Goal: Task Accomplishment & Management: Manage account settings

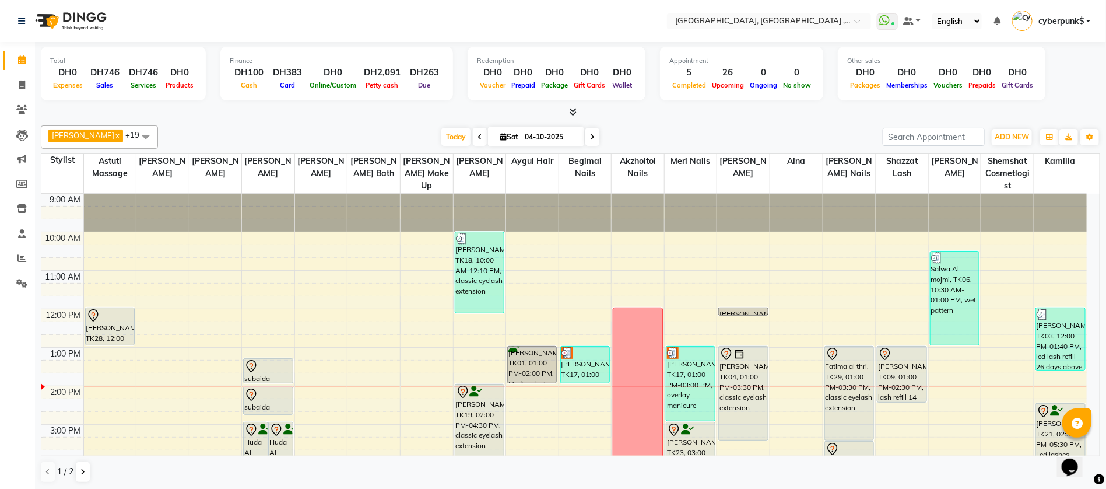
click at [585, 140] on span at bounding box center [592, 137] width 14 height 18
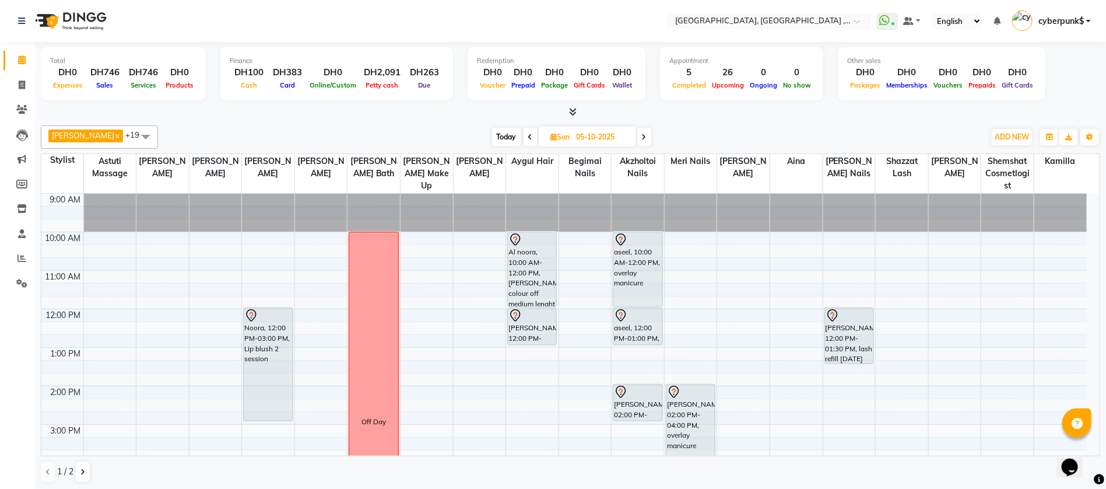
click at [637, 140] on span at bounding box center [644, 137] width 14 height 18
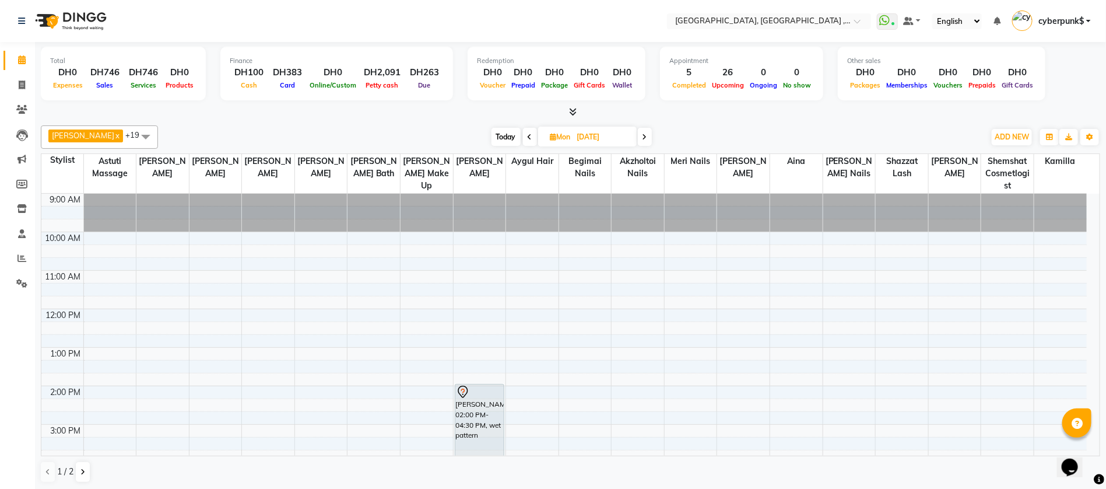
click at [643, 134] on icon at bounding box center [645, 137] width 5 height 7
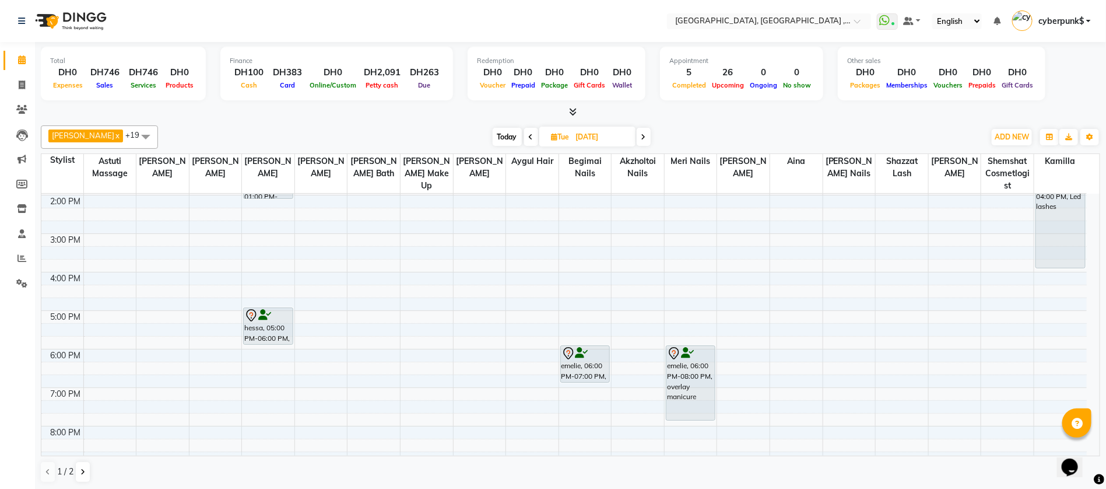
click at [637, 135] on span at bounding box center [644, 137] width 14 height 18
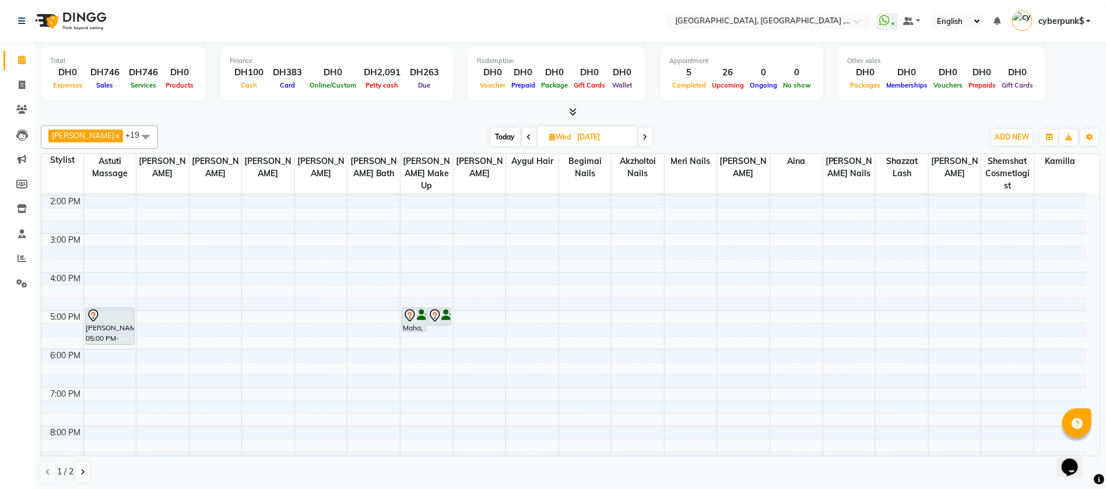
click at [640, 135] on div "[DATE] [DATE]" at bounding box center [572, 136] width 164 height 17
click at [527, 134] on icon at bounding box center [529, 137] width 5 height 7
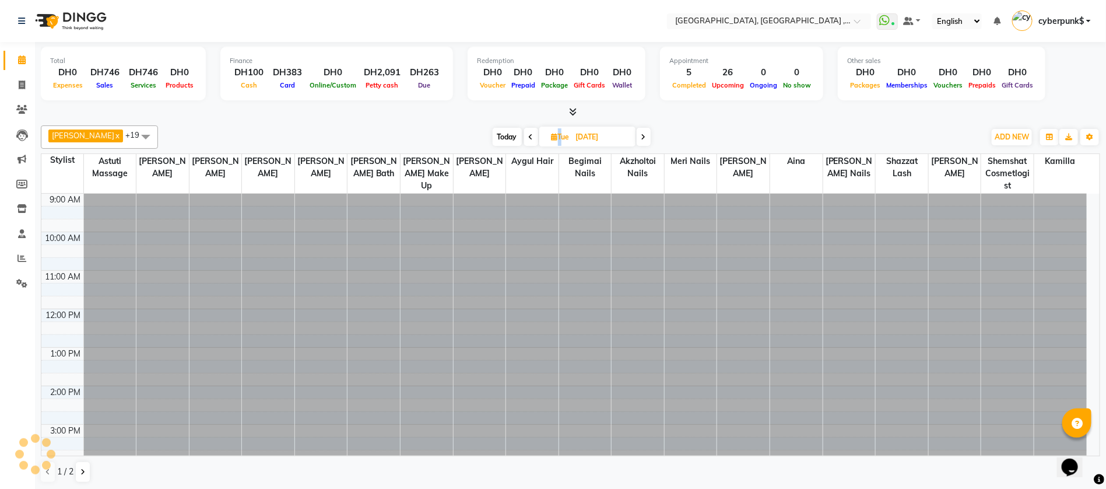
click at [529, 134] on icon at bounding box center [531, 137] width 5 height 7
click at [528, 134] on icon at bounding box center [530, 137] width 5 height 7
type input "04-10-2025"
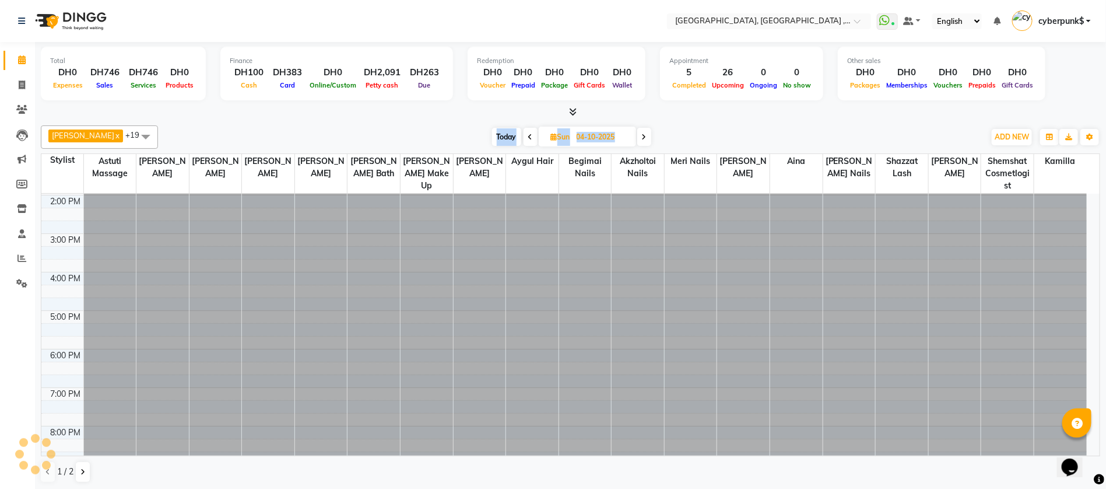
scroll to position [191, 0]
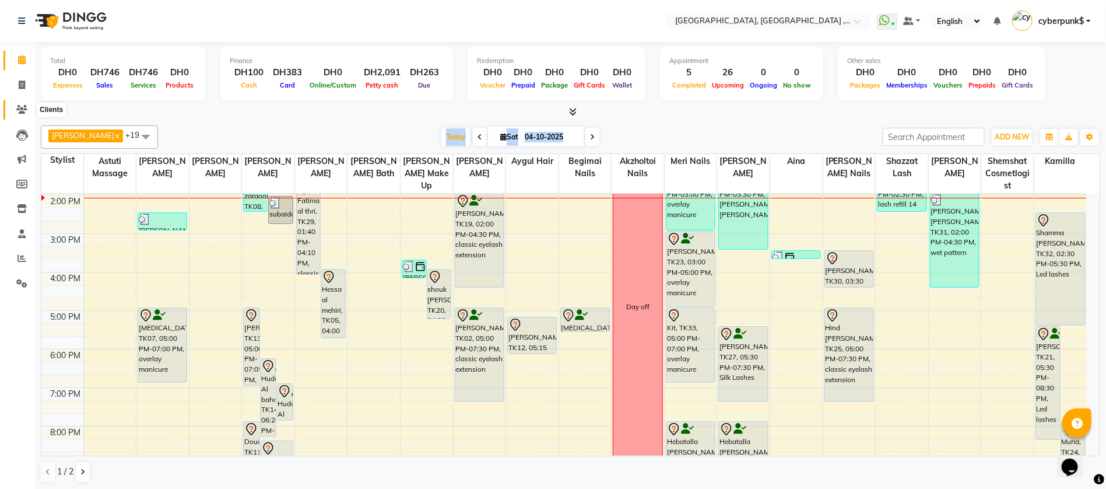
click at [26, 108] on icon at bounding box center [21, 109] width 11 height 9
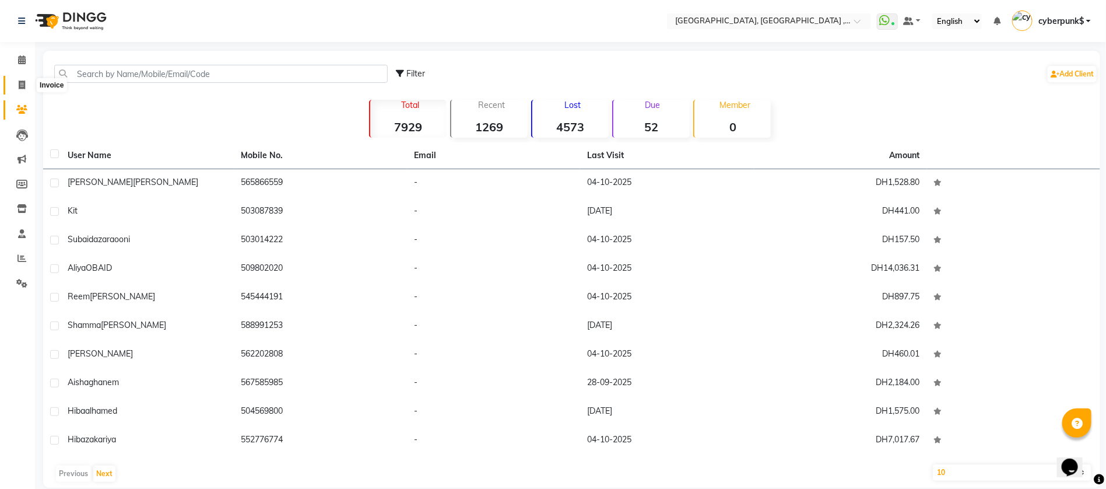
click at [20, 87] on icon at bounding box center [22, 84] width 6 height 9
select select "service"
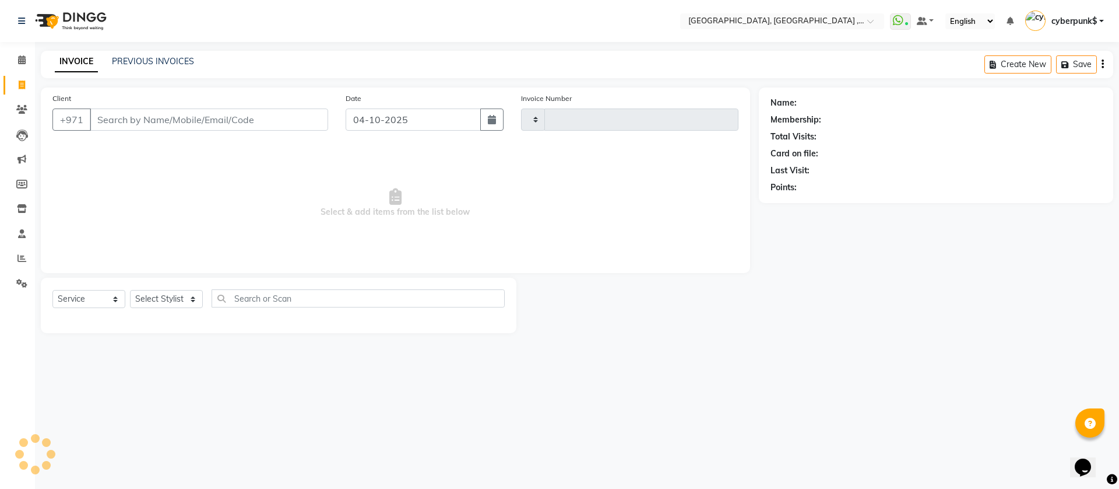
type input "5477"
select select "3838"
click at [132, 58] on link "PREVIOUS INVOICES" at bounding box center [153, 61] width 82 height 10
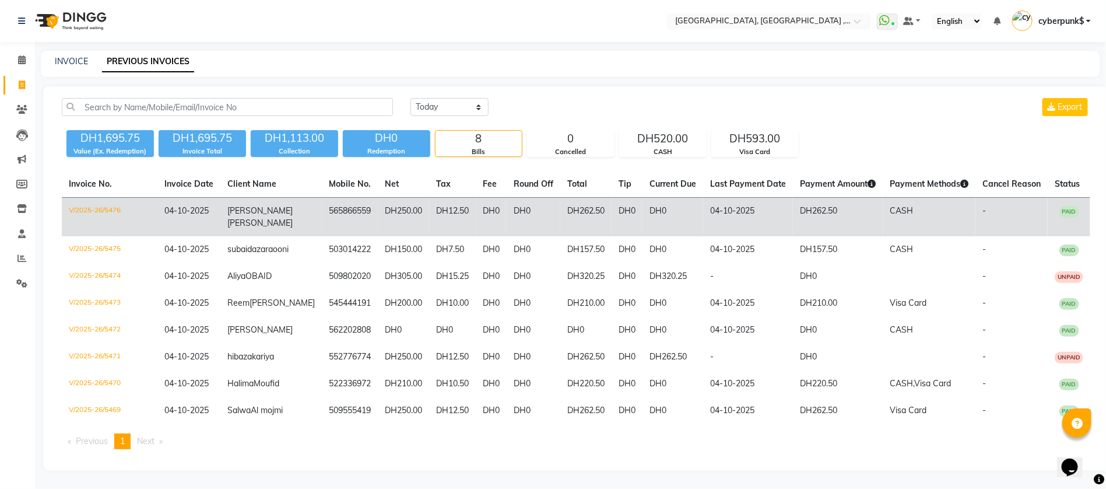
scroll to position [69, 0]
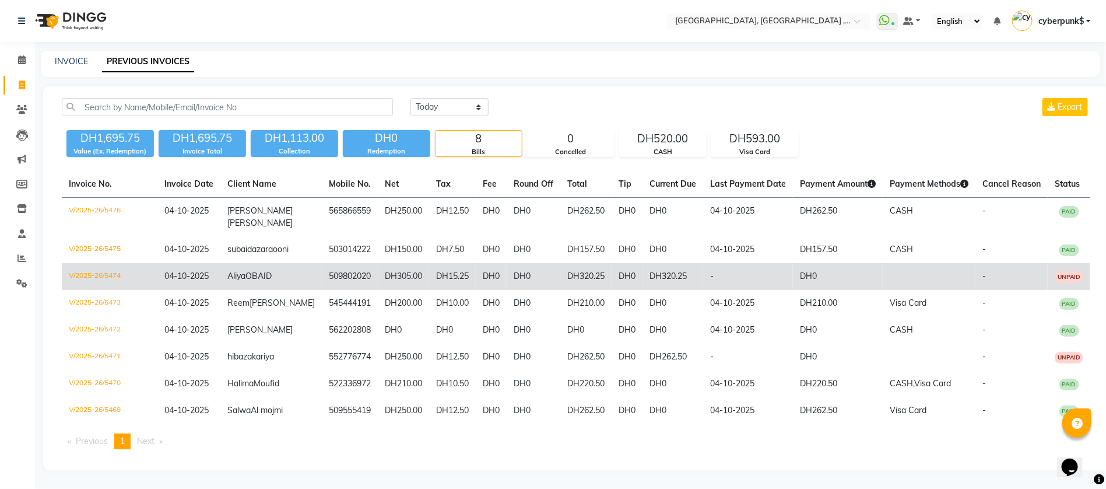
click at [271, 271] on span "OBAID" at bounding box center [258, 276] width 26 height 10
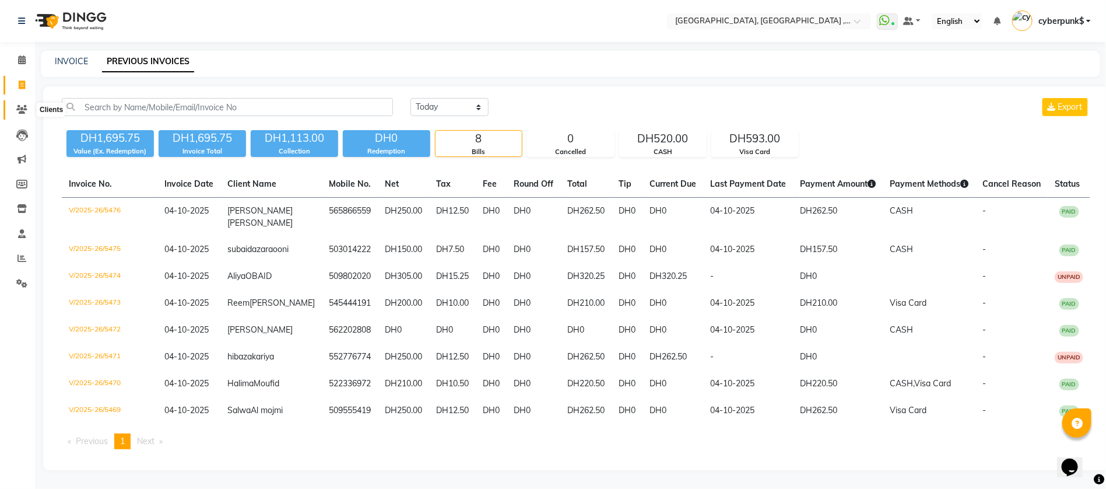
click at [16, 103] on span at bounding box center [22, 109] width 20 height 13
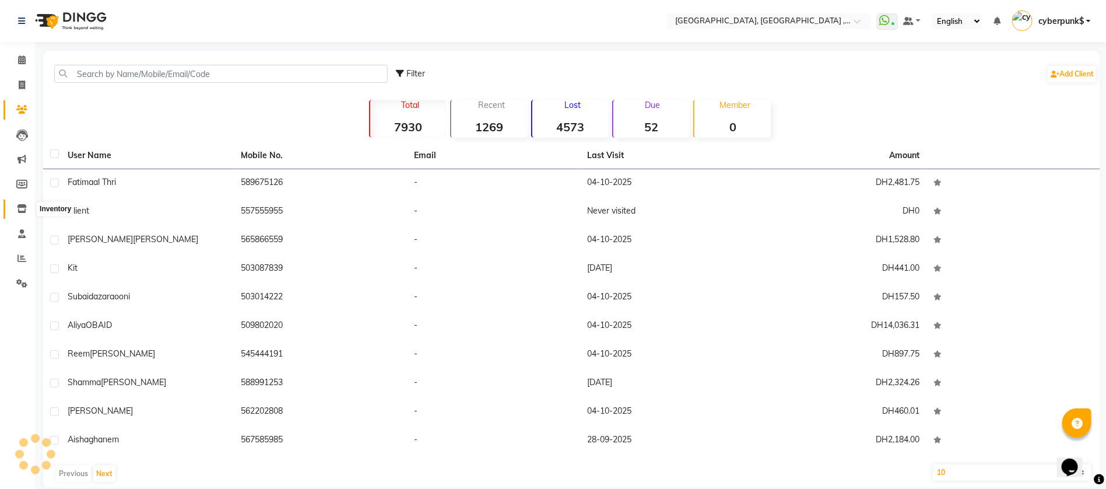
click at [14, 208] on span at bounding box center [22, 208] width 20 height 13
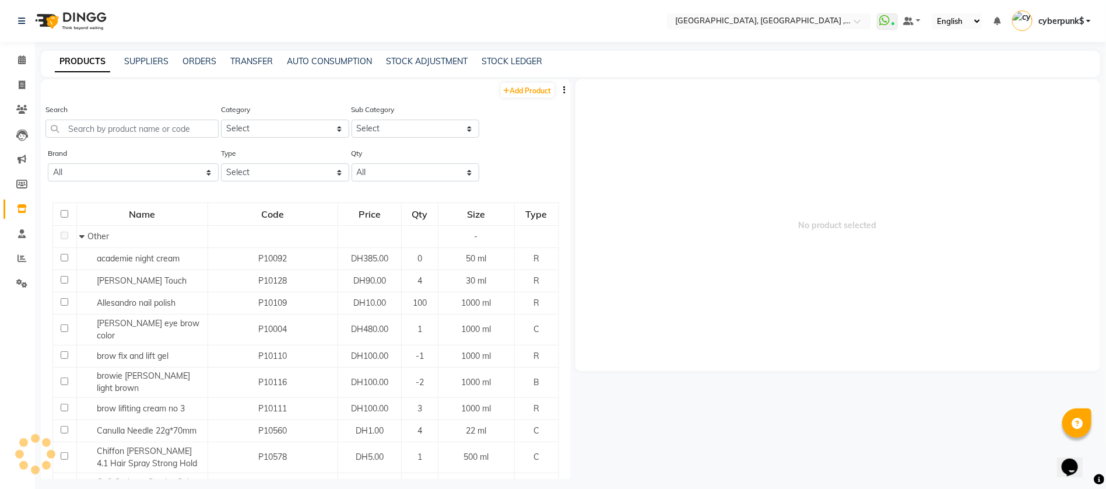
click at [15, 208] on span at bounding box center [22, 208] width 20 height 13
click at [24, 110] on icon at bounding box center [21, 109] width 11 height 9
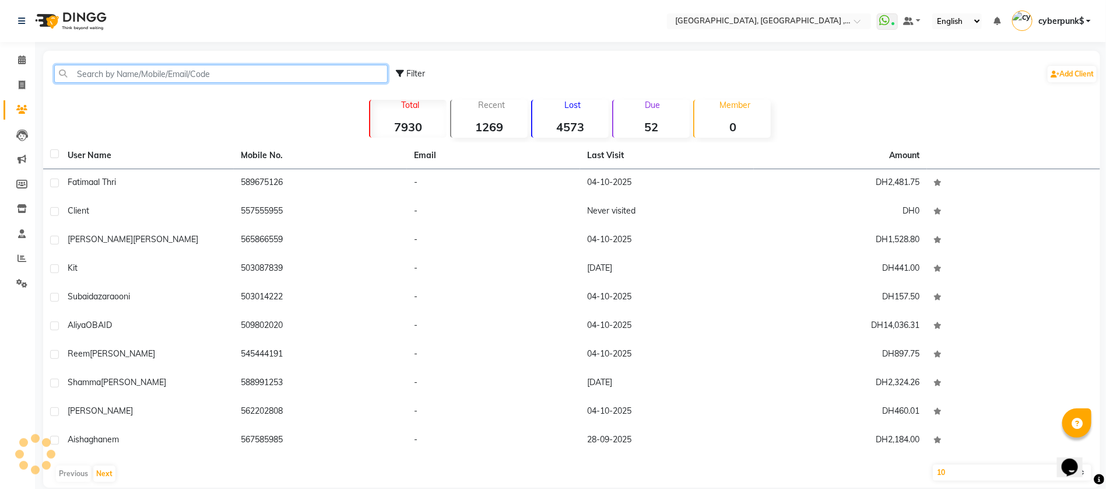
click at [192, 65] on input "text" at bounding box center [220, 74] width 333 height 18
paste input "85480899"
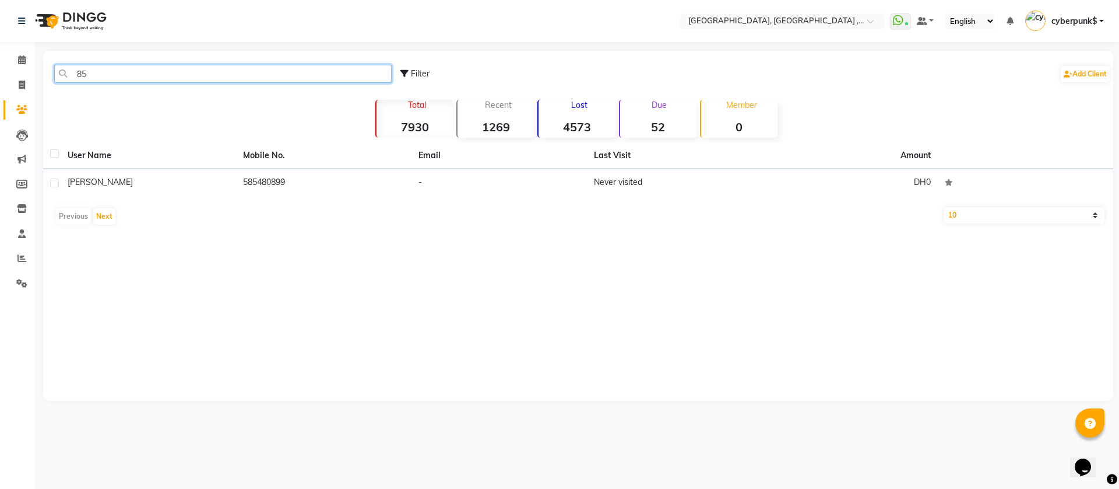
type input "8"
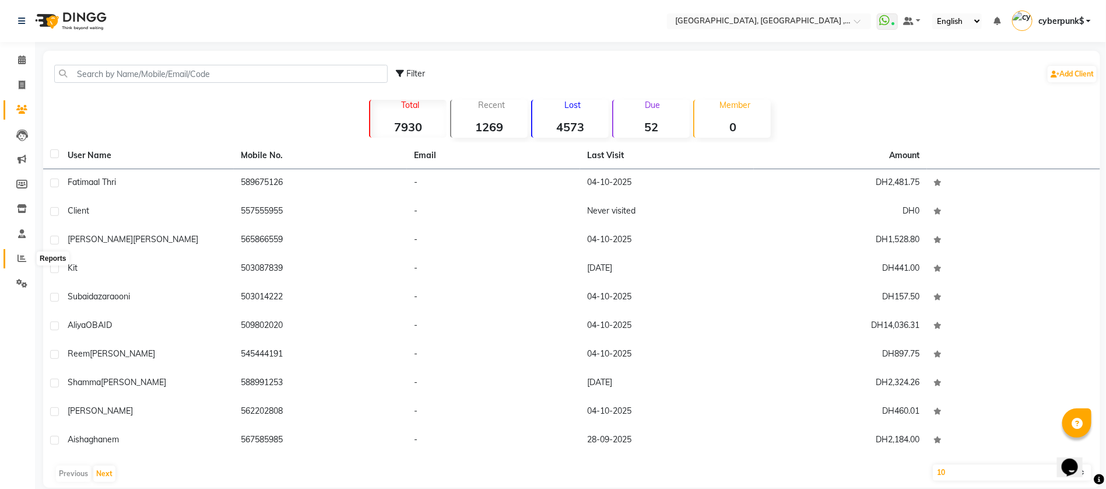
click at [20, 262] on icon at bounding box center [21, 258] width 9 height 9
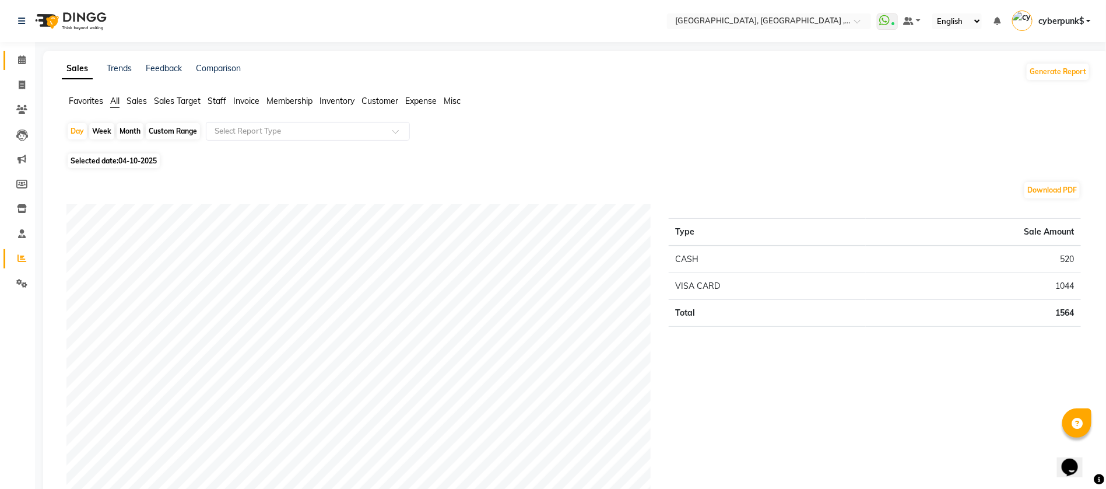
click at [14, 66] on span at bounding box center [22, 60] width 20 height 13
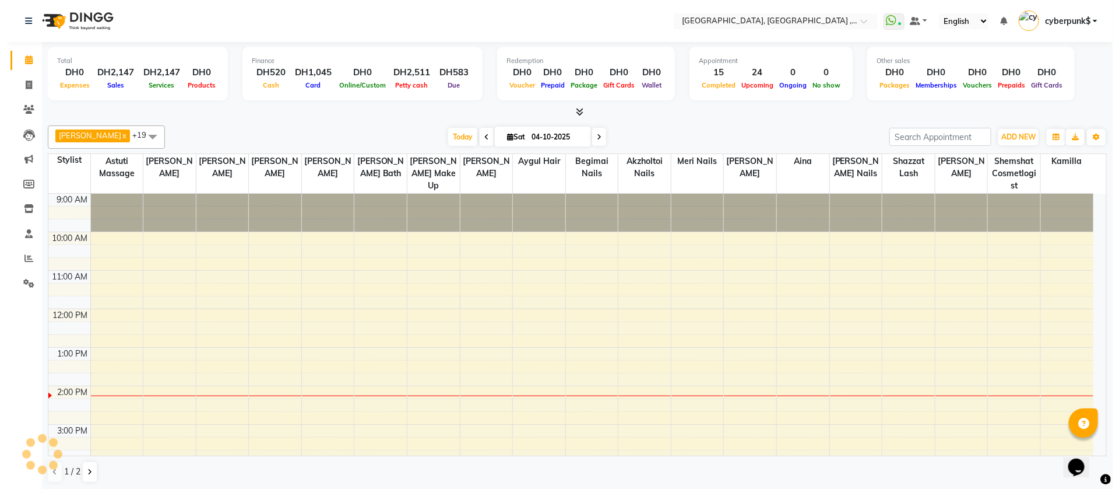
scroll to position [191, 0]
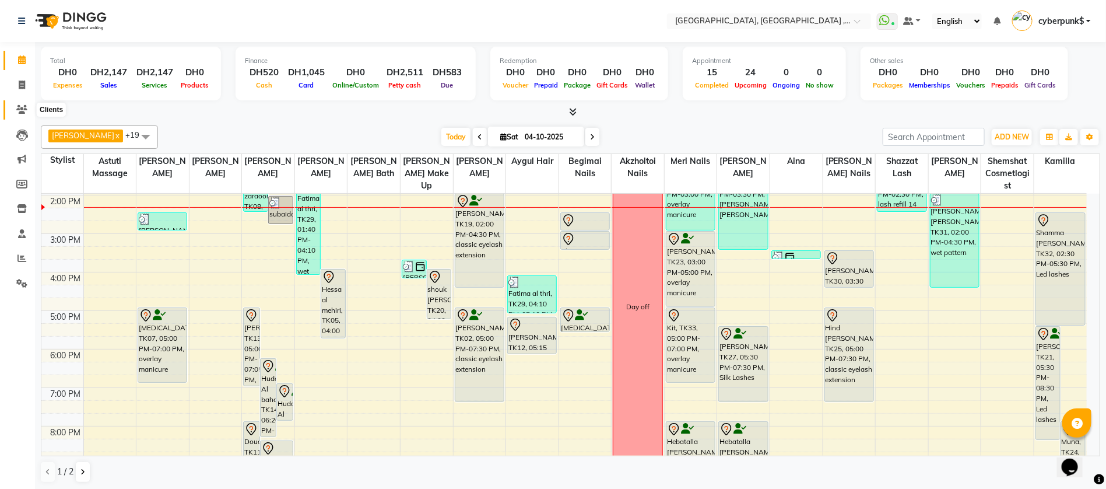
click at [26, 103] on span at bounding box center [22, 109] width 20 height 13
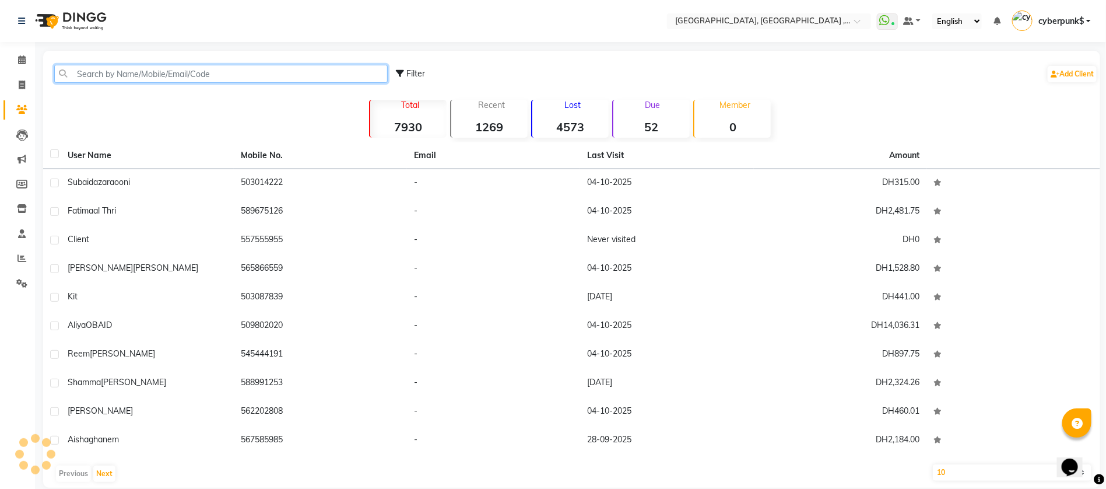
click at [96, 74] on input "text" at bounding box center [220, 74] width 333 height 18
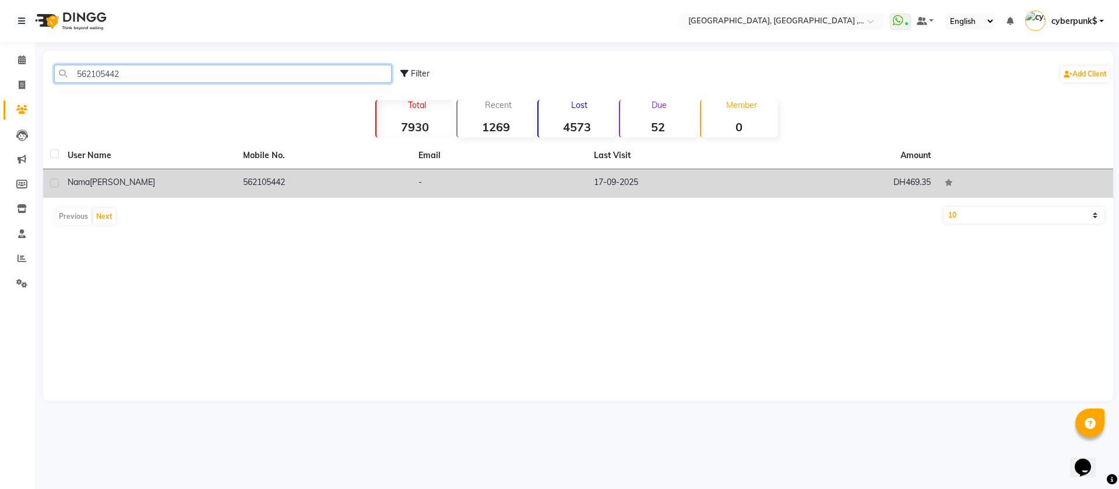
type input "562105442"
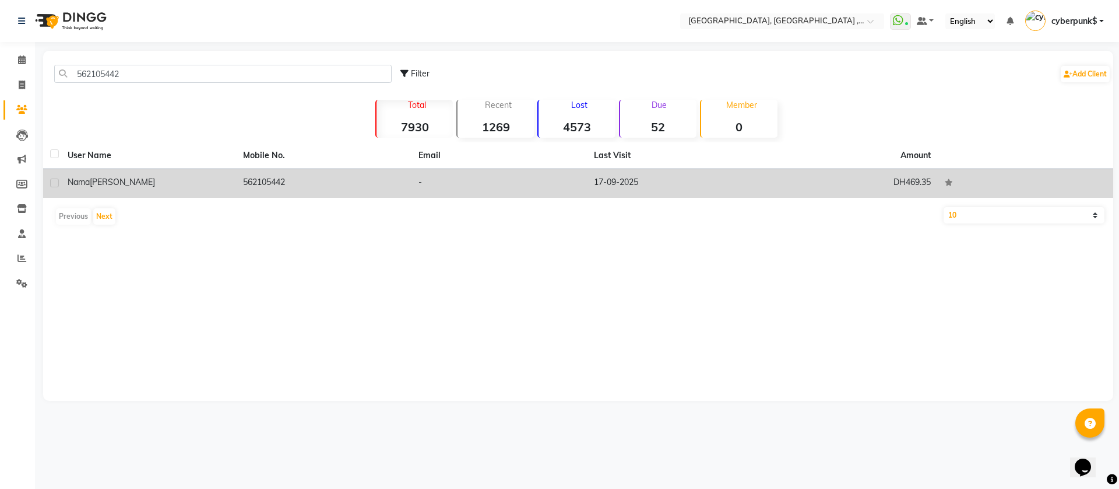
click at [189, 181] on div "Nama [PERSON_NAME]" at bounding box center [149, 182] width 162 height 12
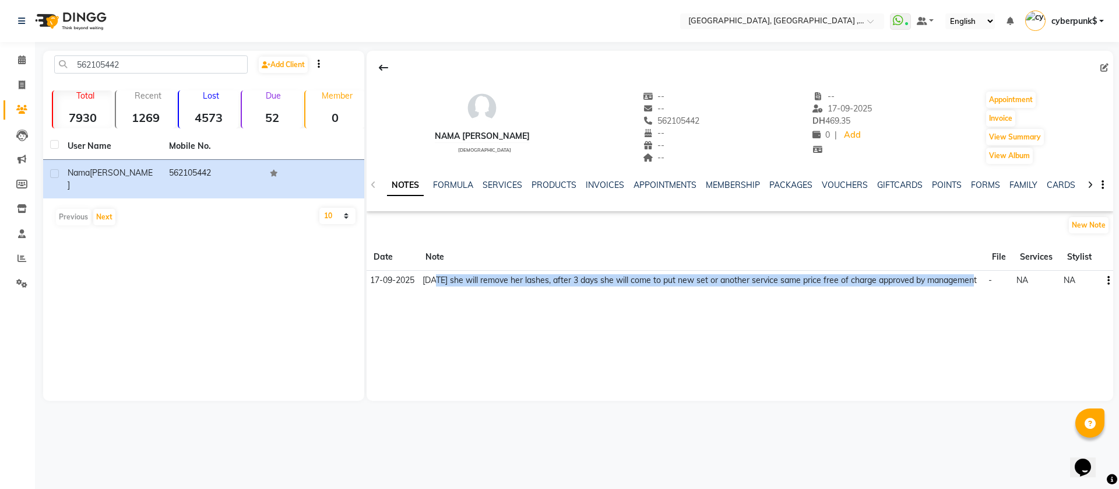
drag, startPoint x: 974, startPoint y: 282, endPoint x: 434, endPoint y: 289, distance: 539.4
click at [434, 289] on td "[DATE] she will remove her lashes, after 3 days she will come to put new set or…" at bounding box center [702, 281] width 566 height 20
click at [518, 182] on link "SERVICES" at bounding box center [503, 185] width 40 height 10
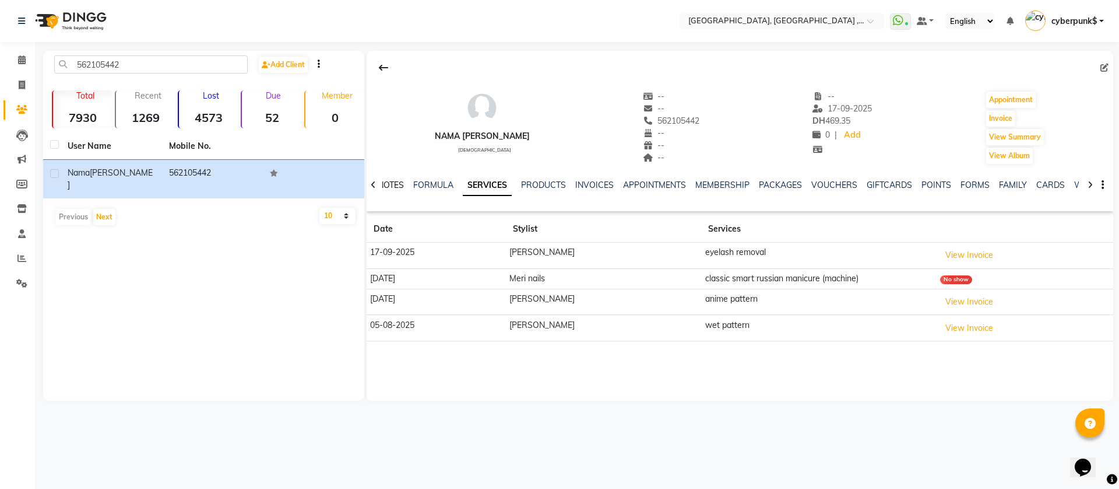
click at [387, 189] on link "NOTES" at bounding box center [391, 185] width 26 height 10
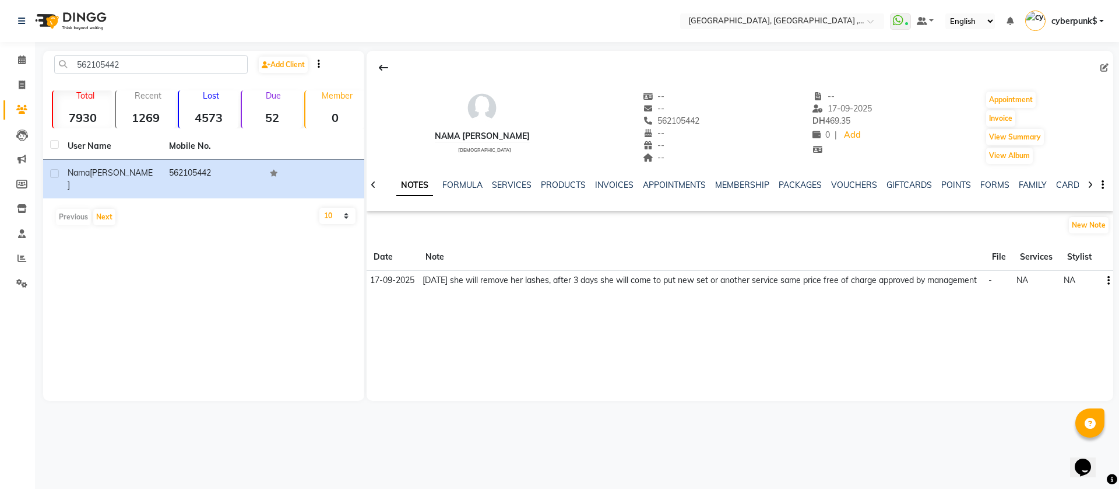
click at [1104, 283] on button "button" at bounding box center [1106, 280] width 7 height 12
click at [849, 359] on div "Nama [PERSON_NAME] [DEMOGRAPHIC_DATA] -- -- 562105442 -- -- -- -- [DATE] DH 469…" at bounding box center [740, 226] width 747 height 350
click at [521, 189] on link "SERVICES" at bounding box center [512, 185] width 40 height 10
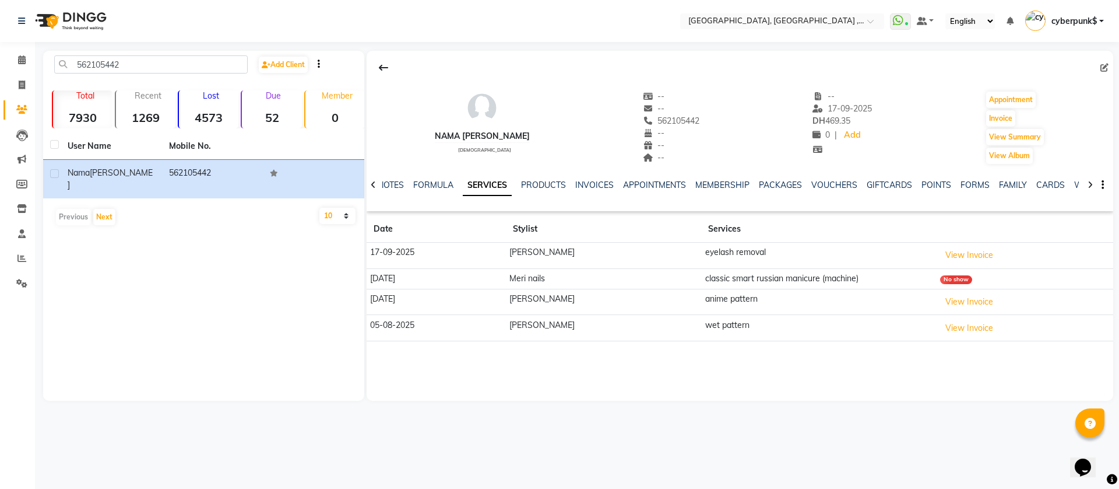
click at [374, 189] on div at bounding box center [373, 184] width 13 height 23
click at [394, 184] on link "NOTES" at bounding box center [400, 185] width 26 height 10
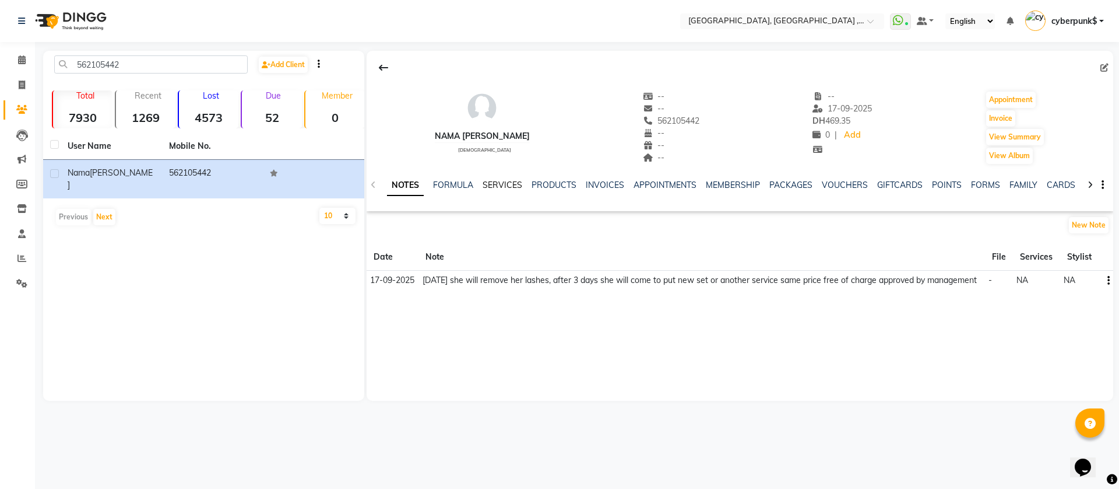
click at [497, 186] on link "SERVICES" at bounding box center [503, 185] width 40 height 10
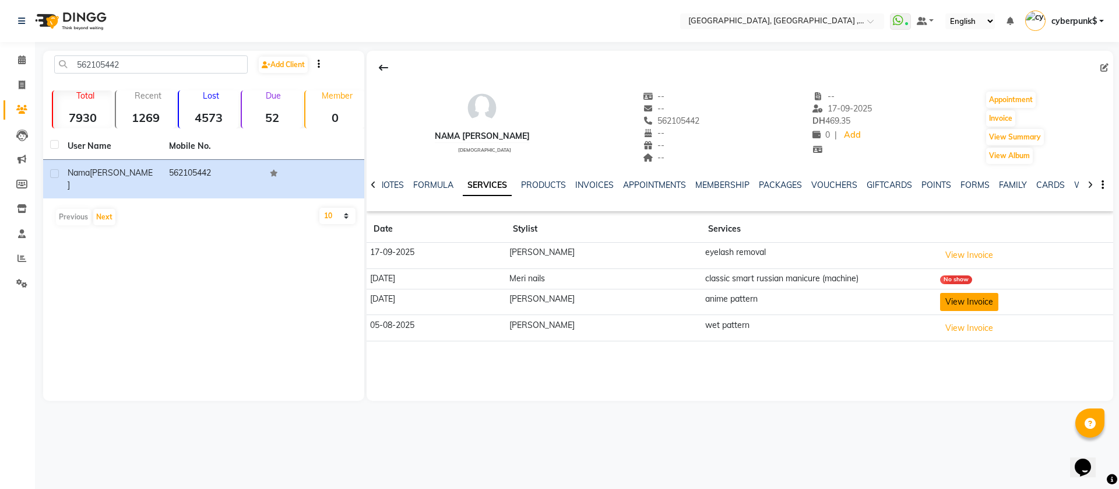
click at [974, 303] on button "View Invoice" at bounding box center [969, 302] width 58 height 18
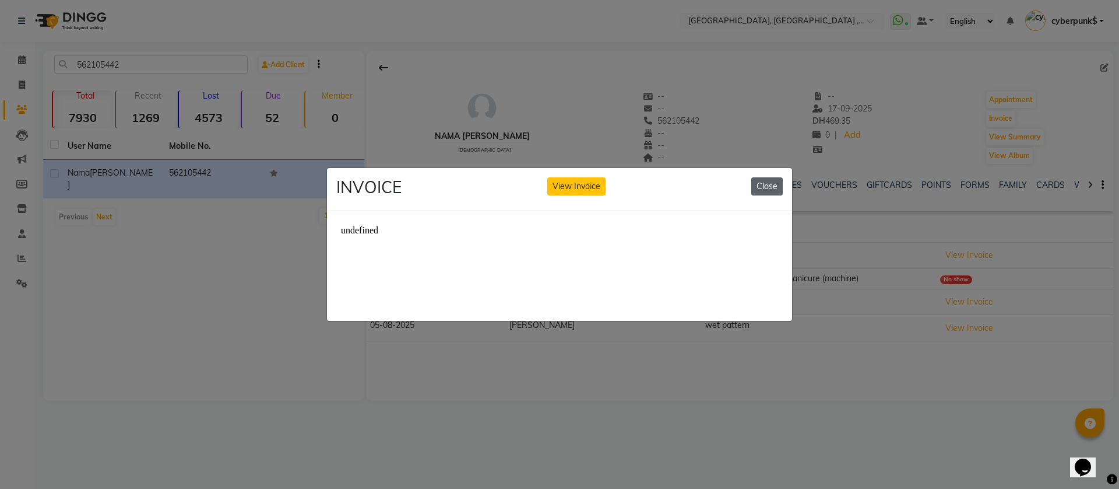
click at [763, 182] on button "Close" at bounding box center [767, 186] width 31 height 18
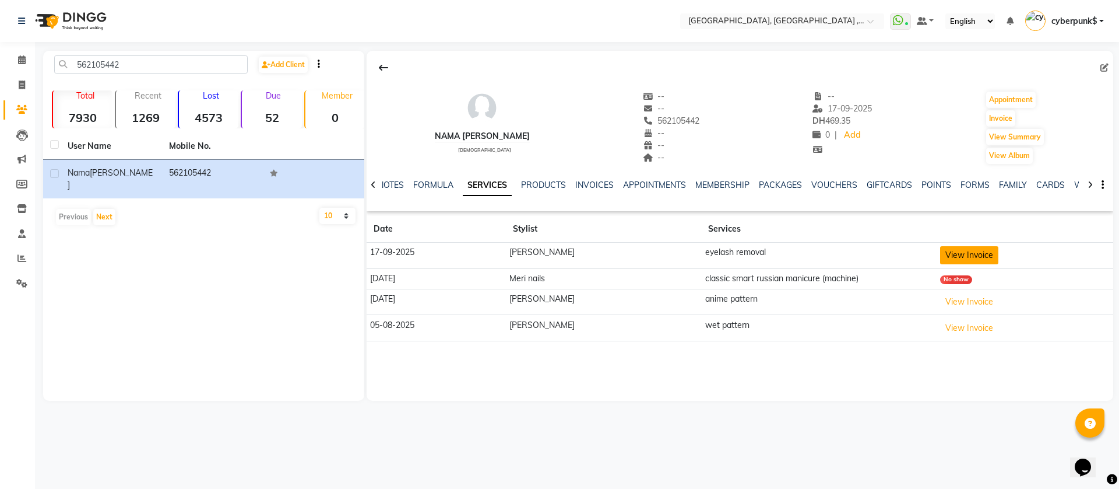
click at [983, 261] on button "View Invoice" at bounding box center [969, 255] width 58 height 18
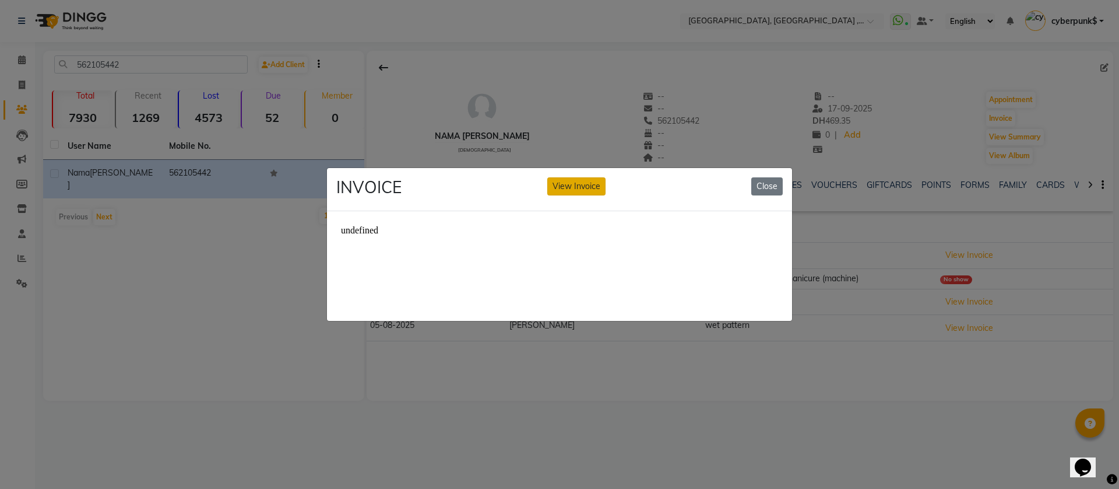
click at [553, 178] on button "View Invoice" at bounding box center [576, 186] width 58 height 18
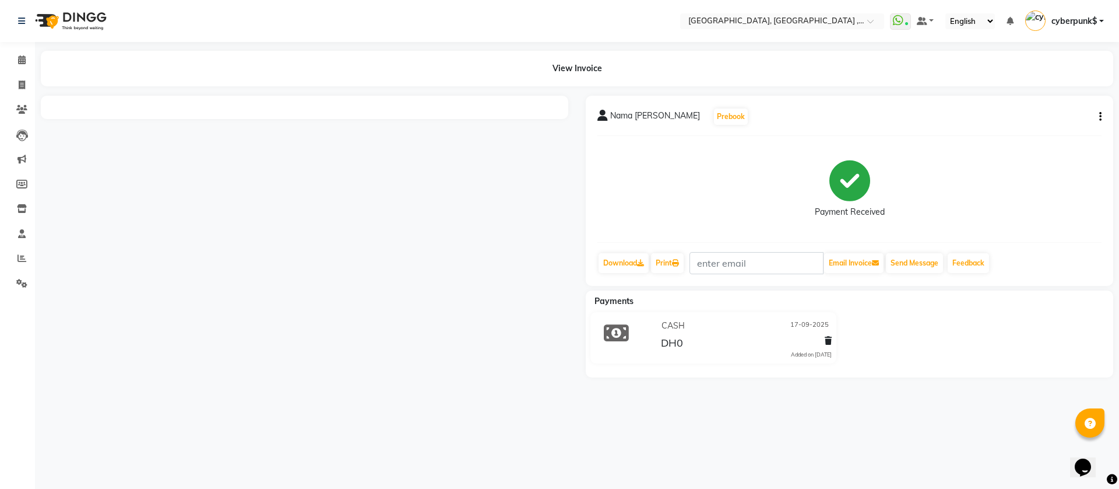
click at [567, 61] on div "View Invoice" at bounding box center [577, 69] width 1073 height 36
click at [1100, 117] on icon "button" at bounding box center [1101, 117] width 2 height 1
click at [440, 94] on main "View Invoice Nama [PERSON_NAME] Prebook Payment Received Download Print Email I…" at bounding box center [577, 223] width 1084 height 344
click at [22, 110] on icon at bounding box center [21, 109] width 11 height 9
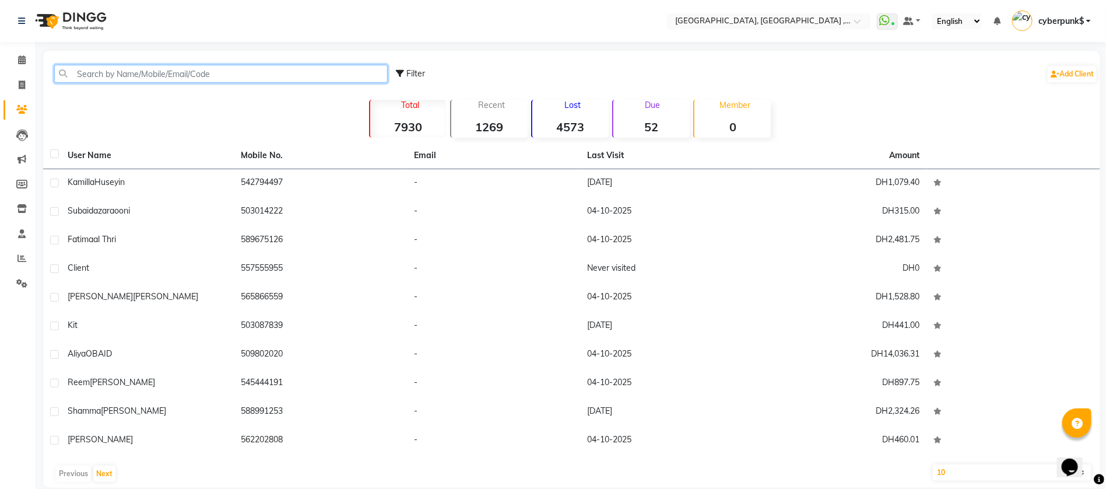
click at [166, 76] on input "text" at bounding box center [220, 74] width 333 height 18
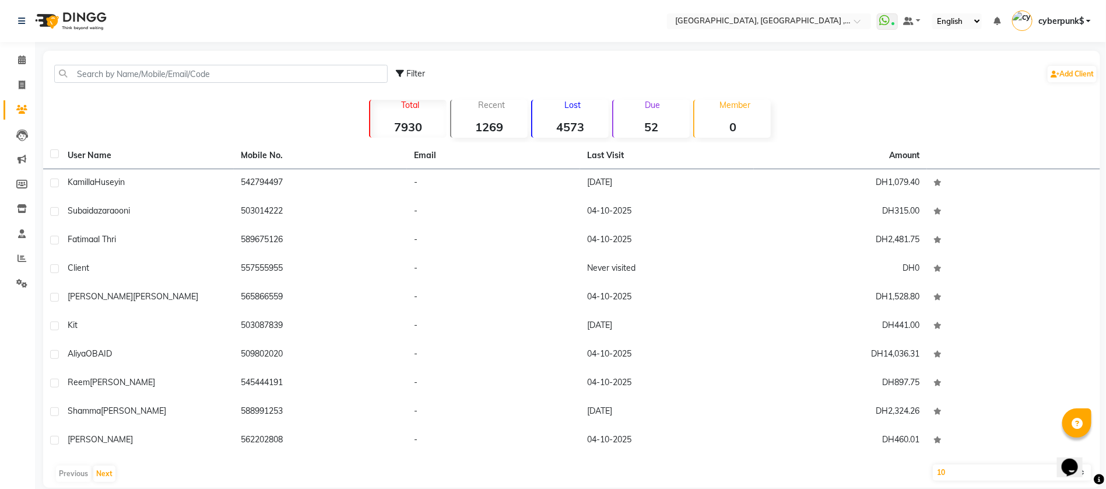
drag, startPoint x: 166, startPoint y: 76, endPoint x: 114, endPoint y: 96, distance: 56.1
click at [115, 109] on div "Filter Add Client Total 7930 Recent 1269 Lost 4573 Due 52 Member 0 User Name Mo…" at bounding box center [571, 269] width 1057 height 437
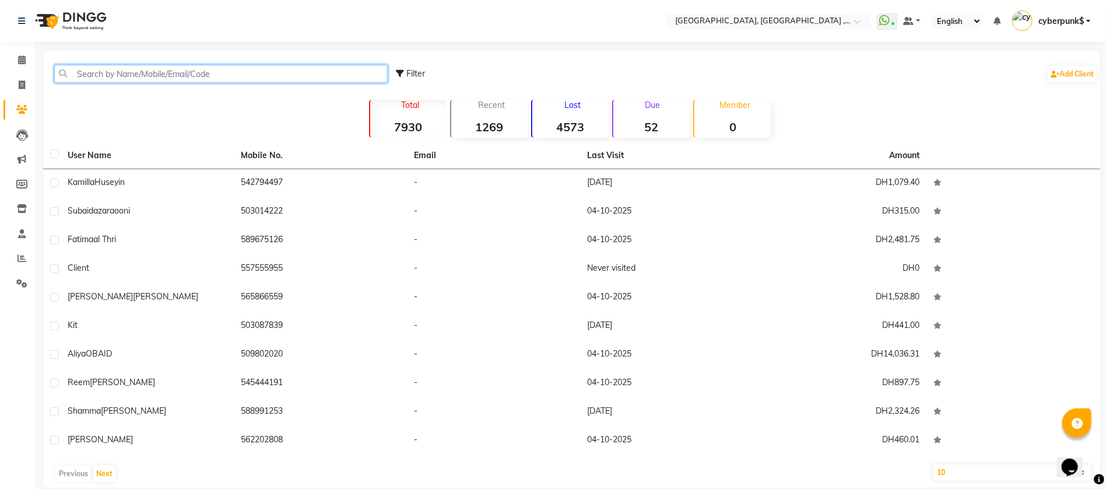
click at [111, 75] on input "text" at bounding box center [220, 74] width 333 height 18
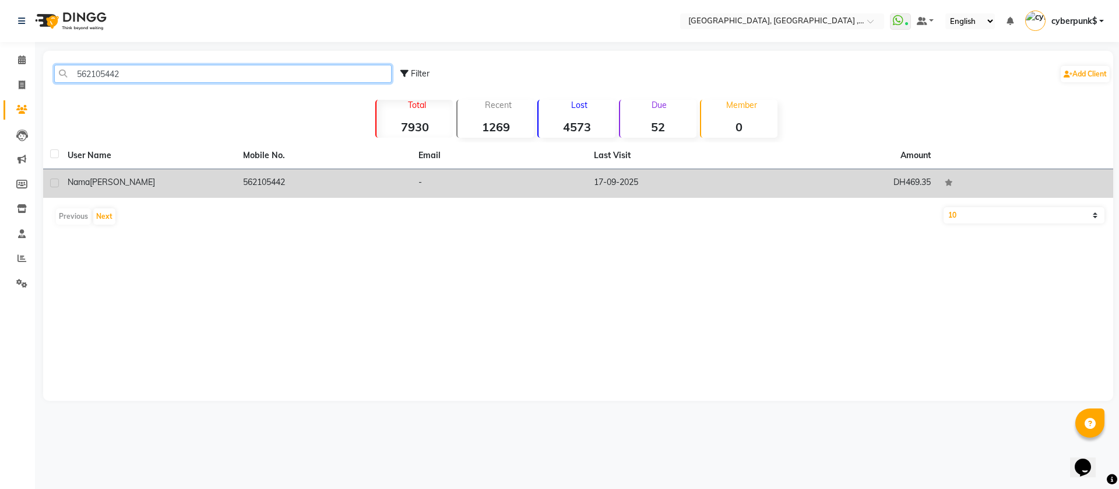
type input "562105442"
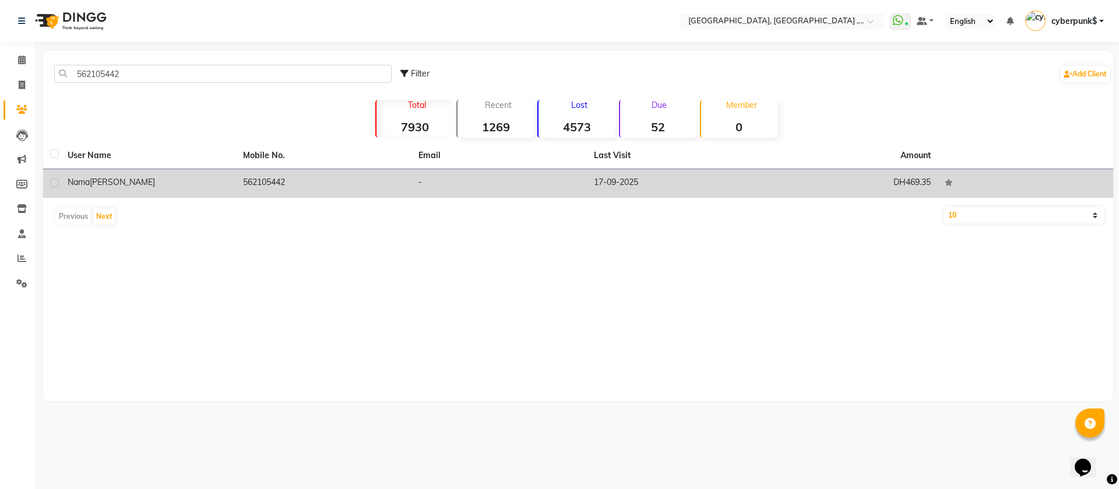
click at [225, 185] on div "Nama [PERSON_NAME]" at bounding box center [149, 182] width 162 height 12
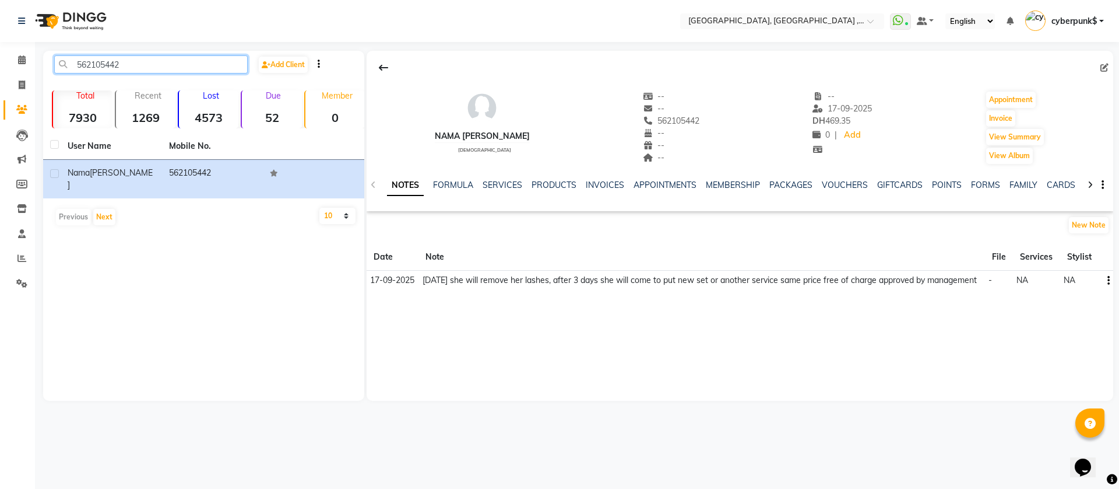
click at [110, 65] on input "562105442" at bounding box center [151, 64] width 194 height 18
drag, startPoint x: 222, startPoint y: 353, endPoint x: 230, endPoint y: 350, distance: 8.5
click at [222, 352] on div "562105442 Add Client Total 7930 Recent 1269 Lost 4573 Due 52 Member 0 User Name…" at bounding box center [203, 226] width 321 height 350
click at [507, 181] on link "SERVICES" at bounding box center [503, 185] width 40 height 10
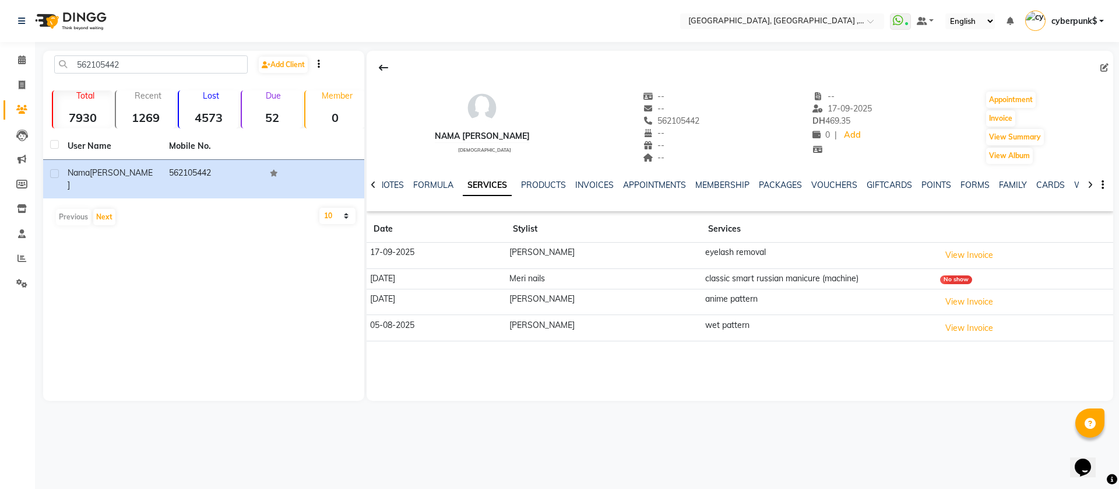
click at [770, 299] on td "anime pattern" at bounding box center [818, 302] width 235 height 26
click at [972, 303] on button "View Invoice" at bounding box center [969, 302] width 58 height 18
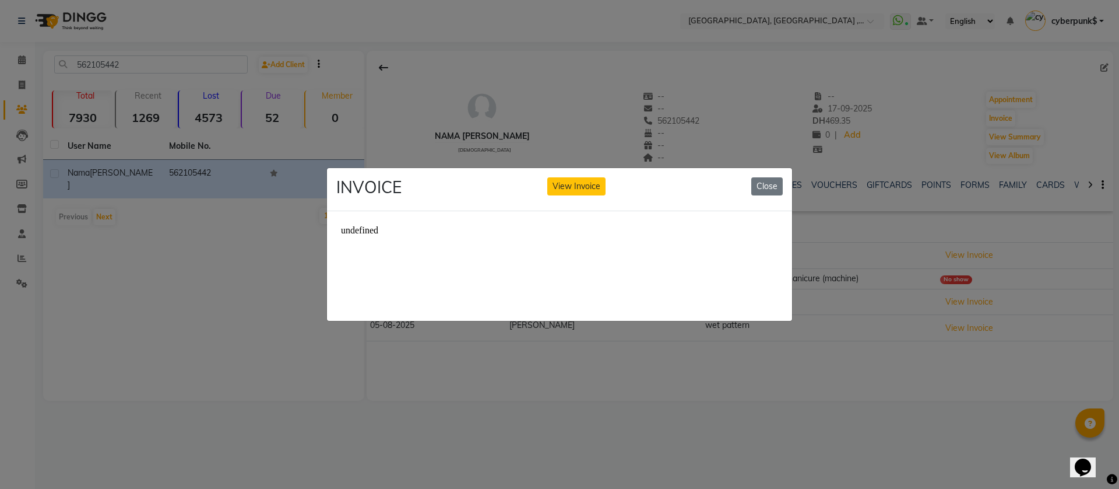
click at [593, 177] on button "View Invoice" at bounding box center [576, 186] width 58 height 18
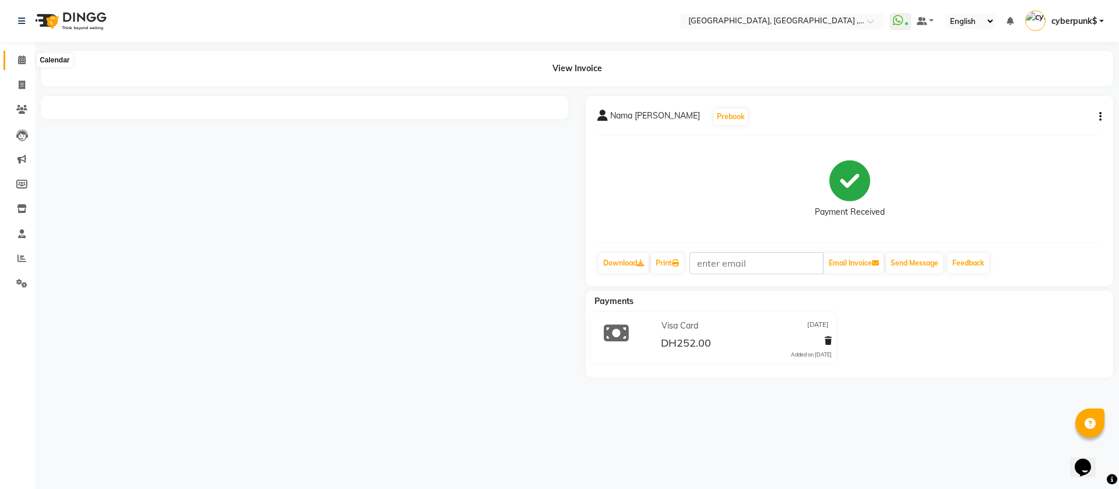
click at [22, 65] on span at bounding box center [22, 60] width 20 height 13
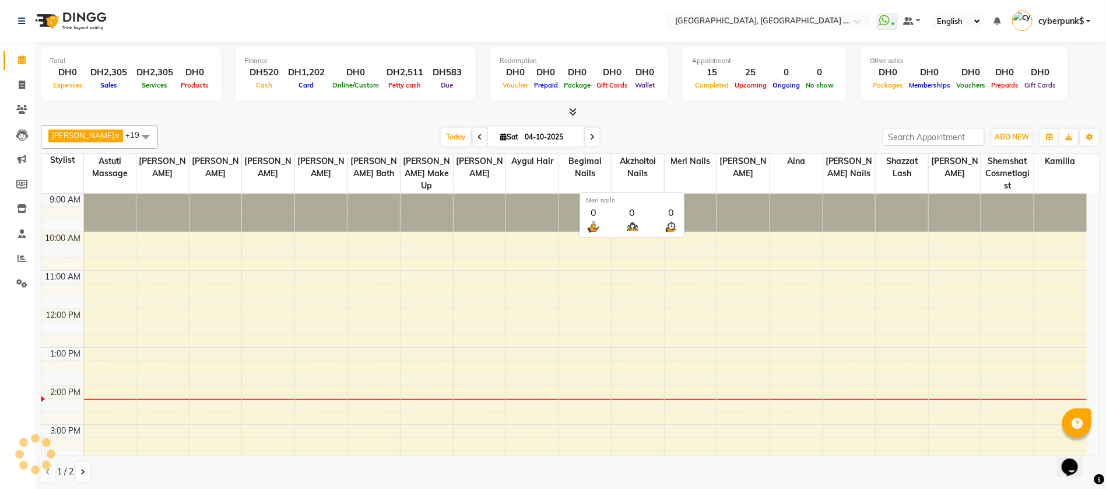
scroll to position [191, 0]
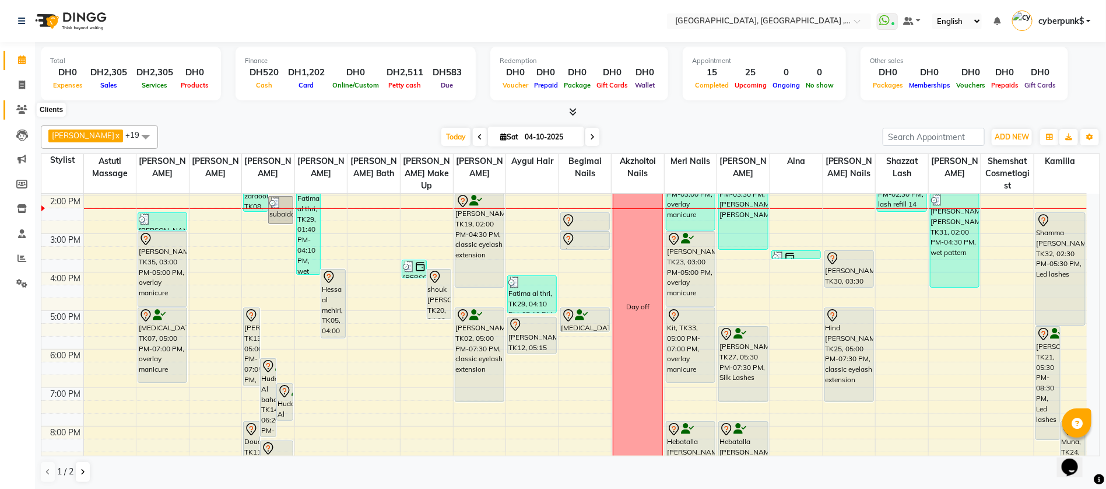
click at [19, 108] on icon at bounding box center [21, 109] width 11 height 9
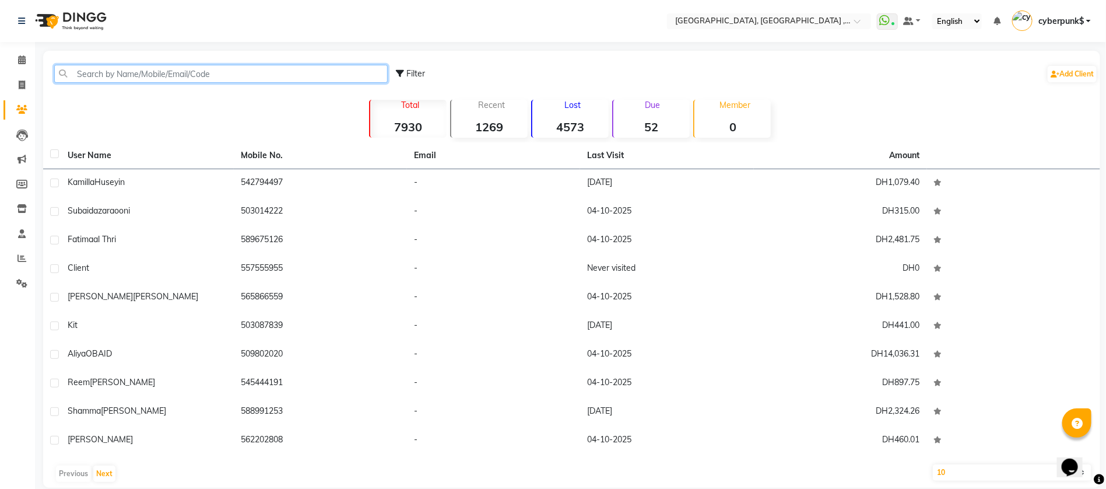
click at [89, 68] on input "text" at bounding box center [220, 74] width 333 height 18
paste input "562105442"
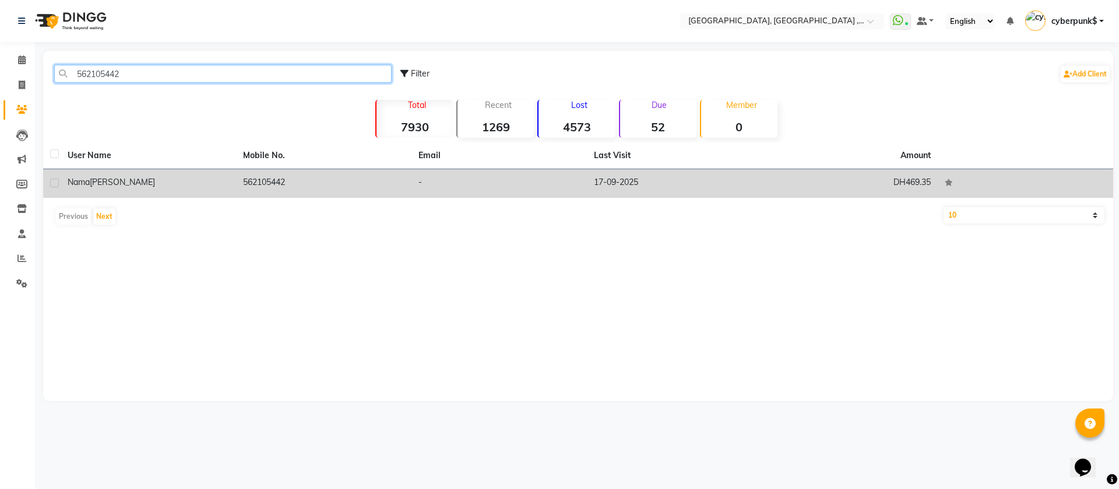
type input "562105442"
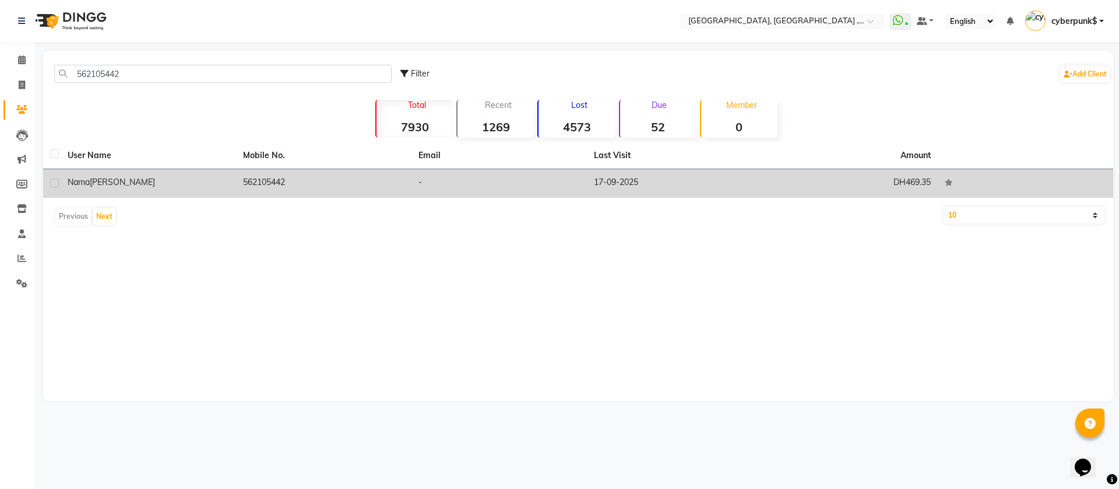
click at [220, 180] on div "Nama [PERSON_NAME]" at bounding box center [149, 182] width 162 height 12
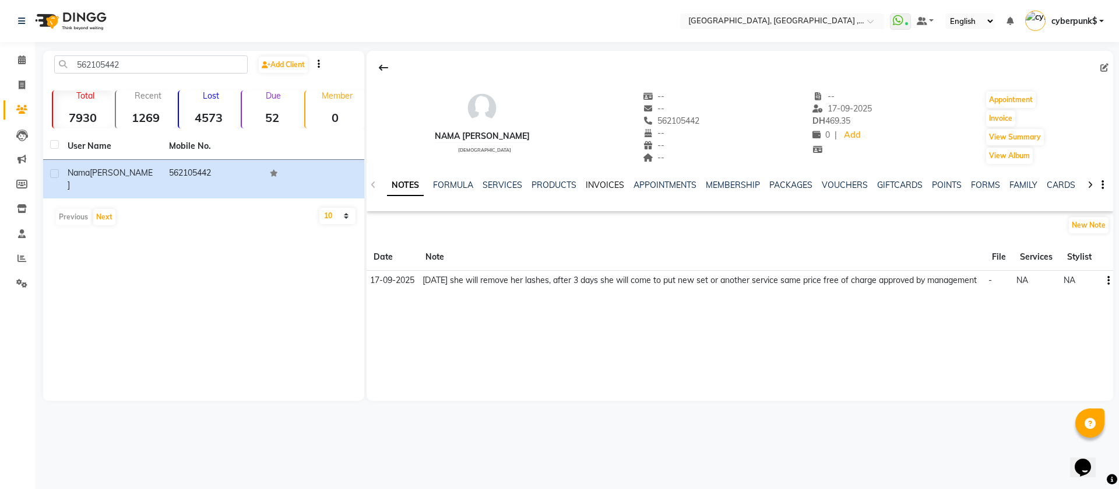
click at [598, 182] on link "INVOICES" at bounding box center [605, 185] width 38 height 10
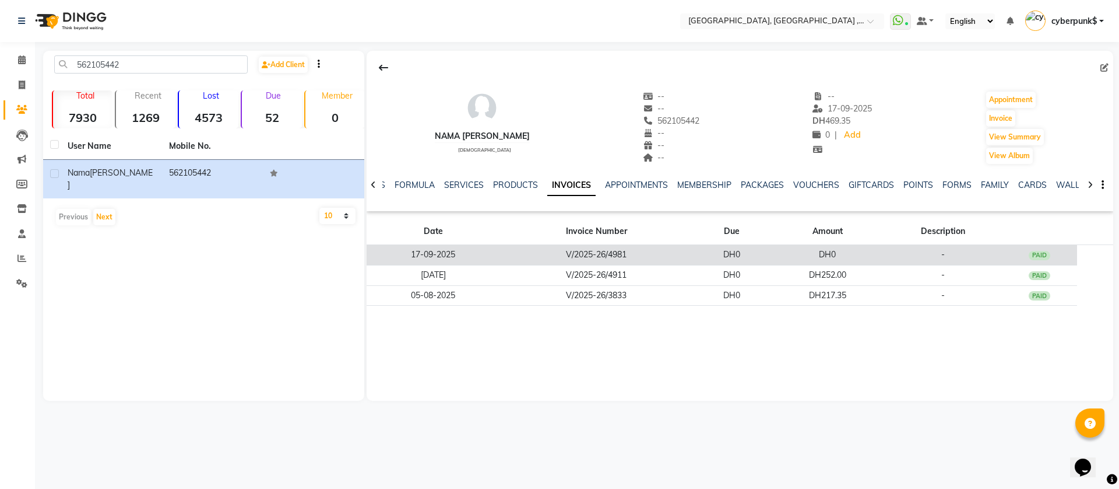
click at [659, 250] on td "V/2025-26/4981" at bounding box center [597, 255] width 194 height 20
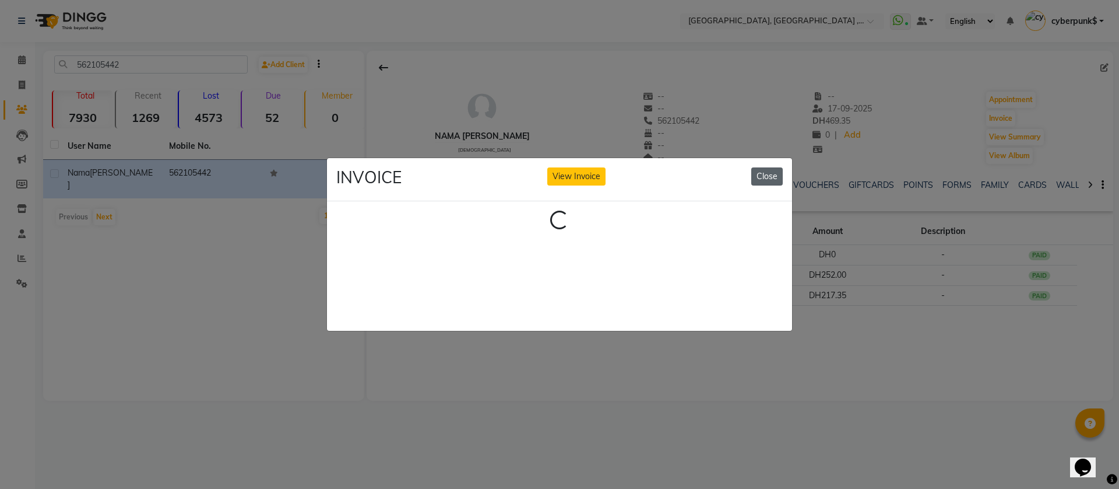
click at [765, 171] on button "Close" at bounding box center [767, 176] width 31 height 18
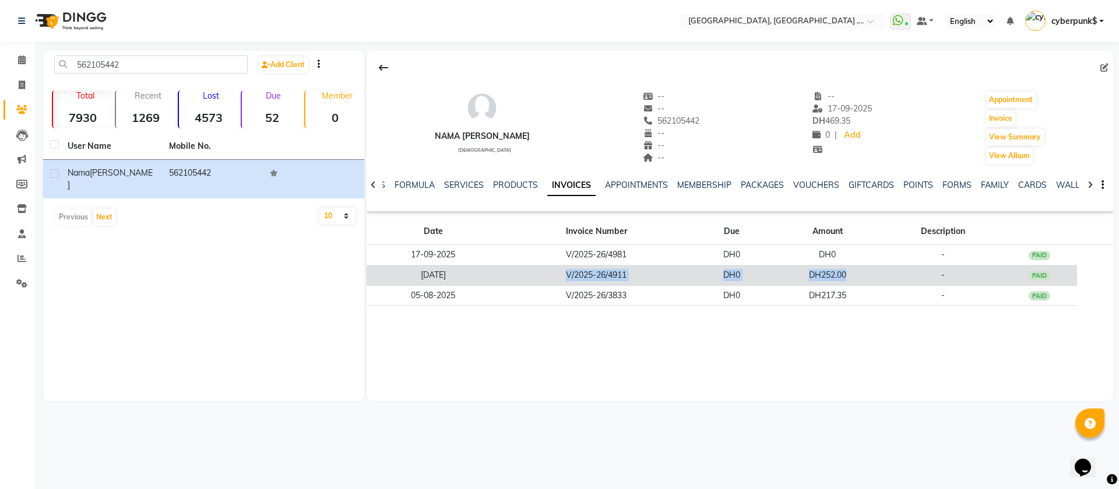
drag, startPoint x: 561, startPoint y: 276, endPoint x: 854, endPoint y: 271, distance: 293.3
click at [854, 271] on tr "[DATE] V/2025-26/4911 DH0 DH252.00 - PAID" at bounding box center [740, 275] width 747 height 20
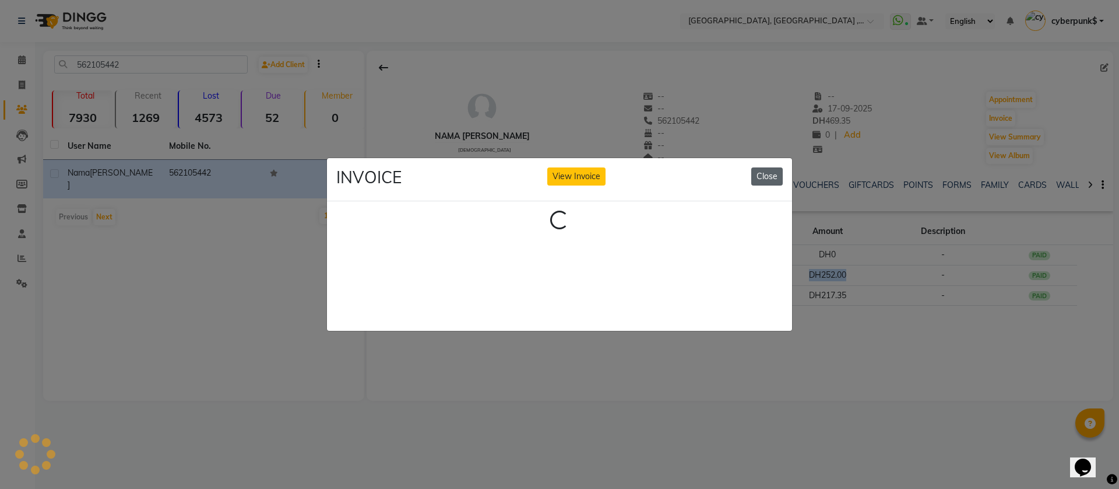
click at [761, 172] on button "Close" at bounding box center [767, 176] width 31 height 18
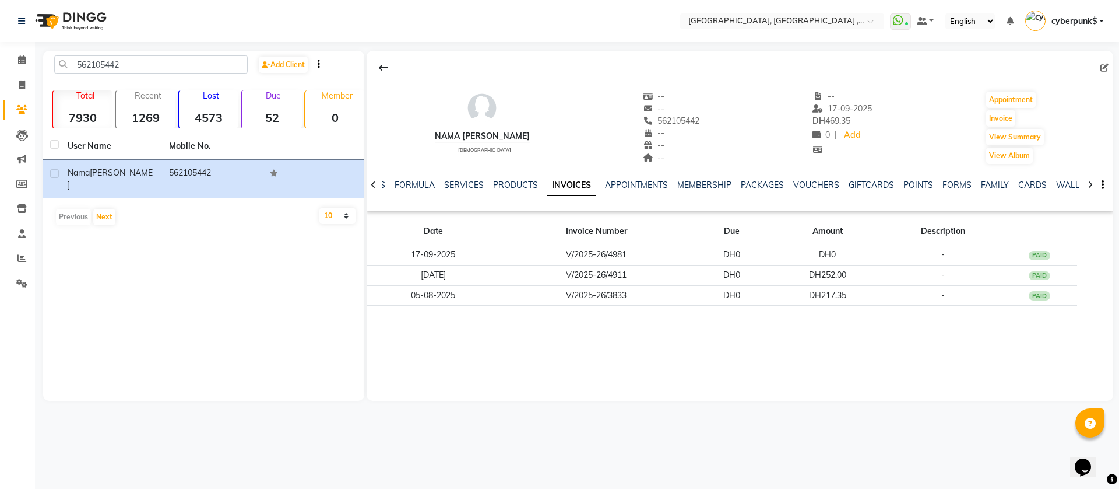
click at [377, 184] on div at bounding box center [373, 184] width 13 height 23
click at [377, 184] on div "NOTES FORMULA SERVICES PRODUCTS INVOICES APPOINTMENTS MEMBERSHIP PACKAGES VOUCH…" at bounding box center [740, 185] width 747 height 40
drag, startPoint x: 378, startPoint y: 184, endPoint x: 385, endPoint y: 184, distance: 7.0
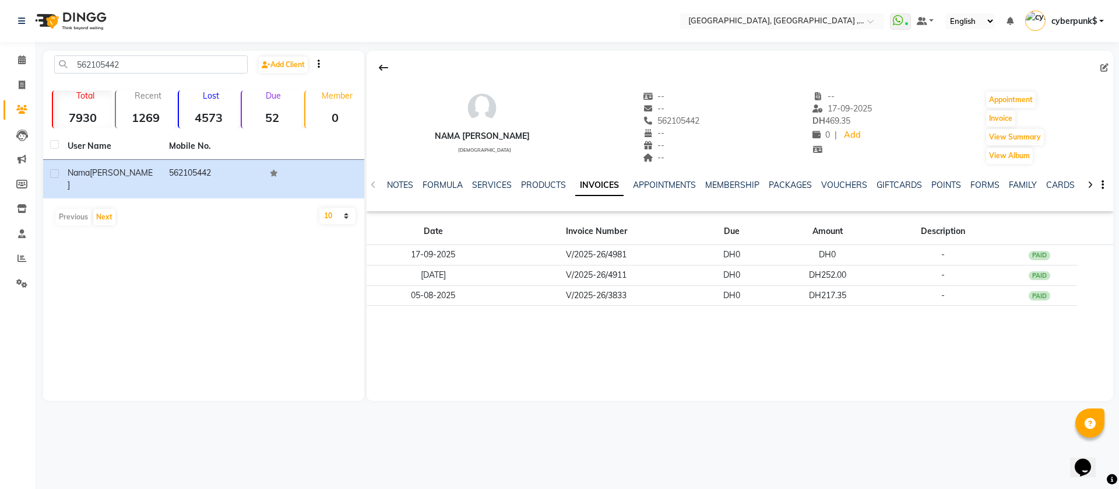
click at [379, 184] on div "NOTES FORMULA SERVICES PRODUCTS INVOICES APPOINTMENTS MEMBERSHIP PACKAGES VOUCH…" at bounding box center [740, 185] width 747 height 40
click at [389, 184] on link "NOTES" at bounding box center [400, 185] width 26 height 10
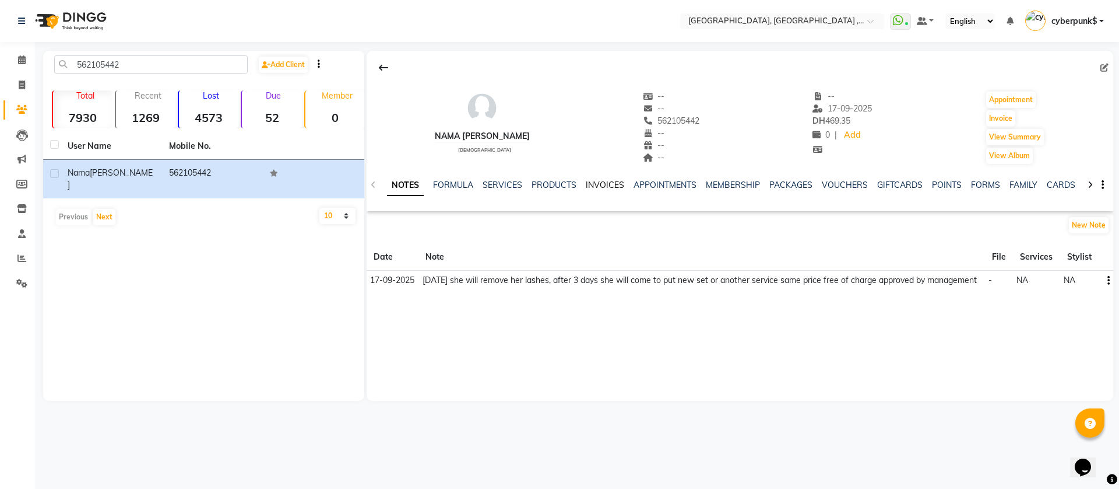
click at [615, 180] on link "INVOICES" at bounding box center [605, 185] width 38 height 10
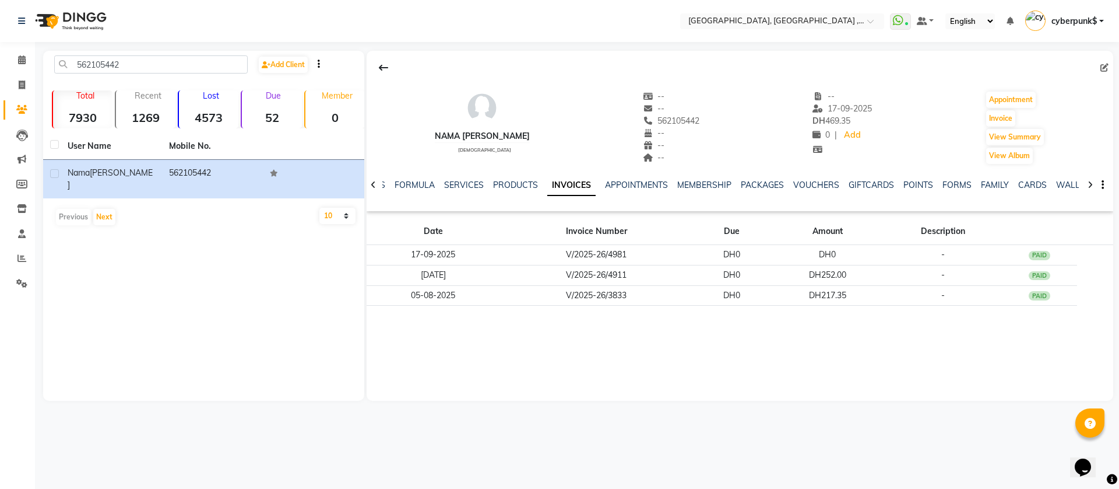
click at [376, 188] on div at bounding box center [373, 184] width 13 height 23
click at [376, 188] on div "NOTES FORMULA SERVICES PRODUCTS INVOICES APPOINTMENTS MEMBERSHIP PACKAGES VOUCH…" at bounding box center [740, 185] width 747 height 40
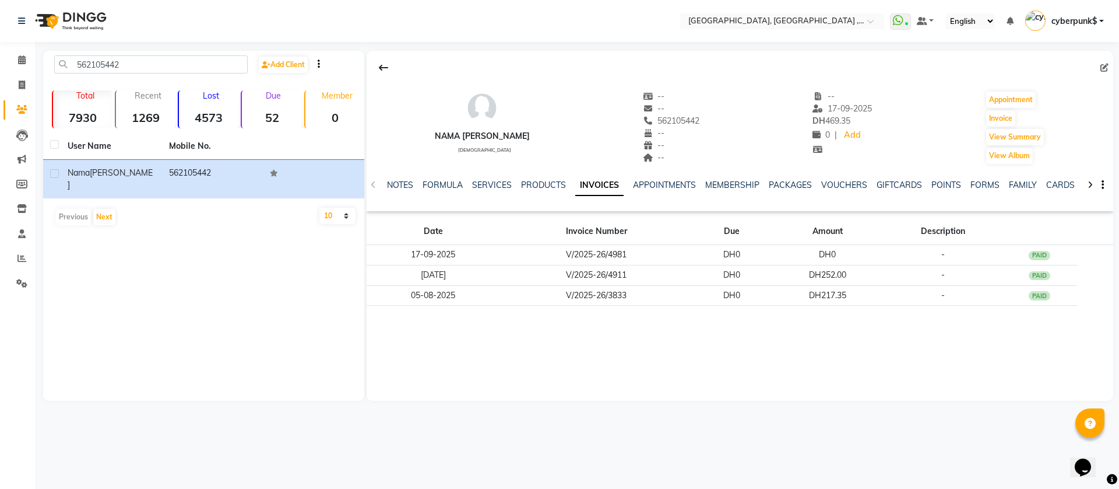
click at [376, 188] on div "NOTES FORMULA SERVICES PRODUCTS INVOICES APPOINTMENTS MEMBERSHIP PACKAGES VOUCH…" at bounding box center [740, 185] width 747 height 40
click at [409, 187] on link "NOTES" at bounding box center [400, 185] width 26 height 10
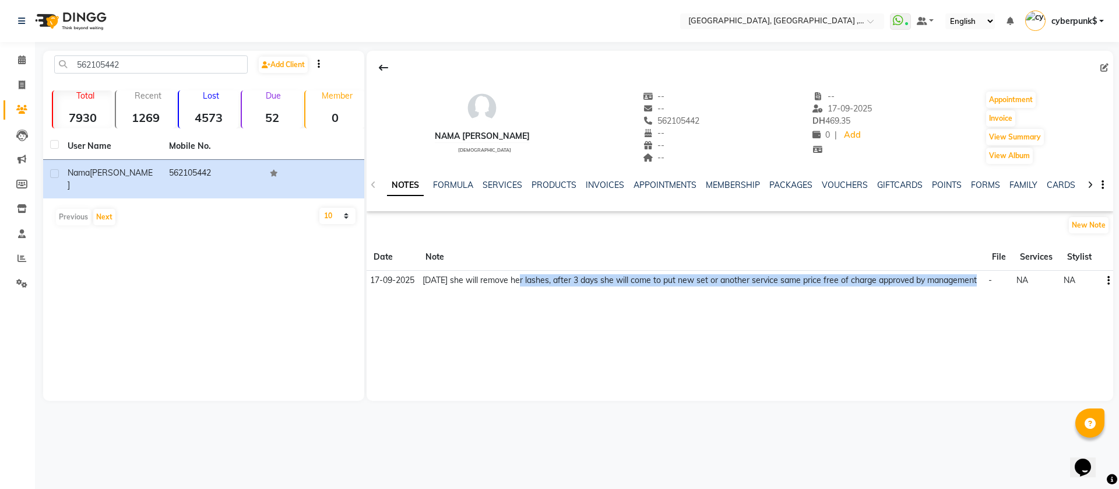
drag, startPoint x: 977, startPoint y: 278, endPoint x: 519, endPoint y: 278, distance: 457.1
click at [519, 278] on td "[DATE] she will remove her lashes, after 3 days she will come to put new set or…" at bounding box center [702, 281] width 566 height 20
click at [1083, 226] on button "New Note" at bounding box center [1089, 225] width 40 height 16
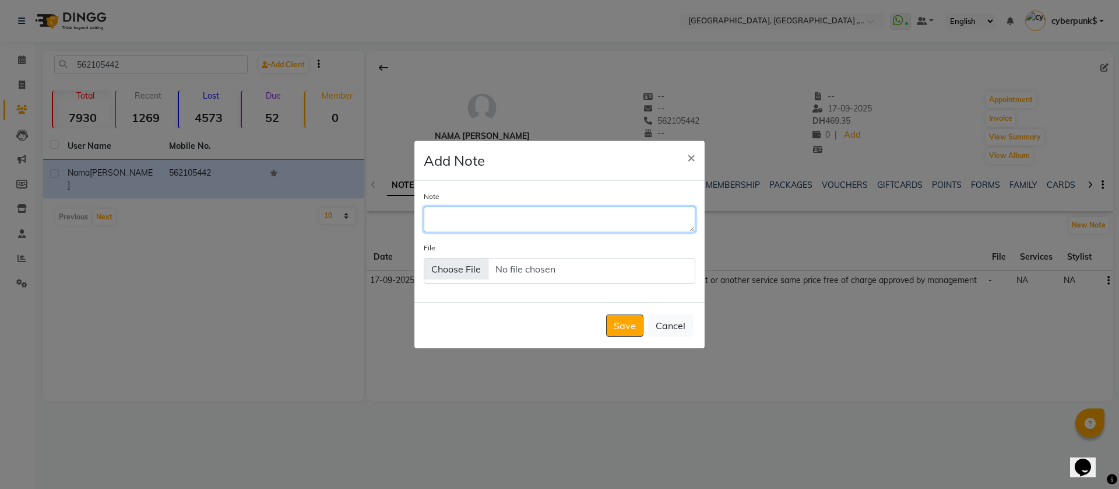
click at [450, 222] on textarea "Note" at bounding box center [560, 219] width 272 height 26
type textarea "I"
click at [690, 155] on span "×" at bounding box center [691, 156] width 8 height 17
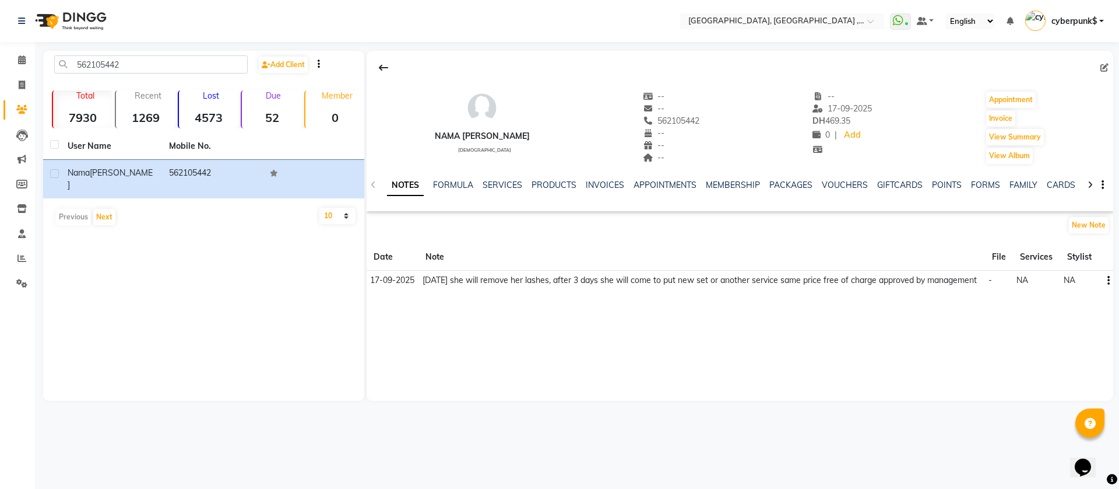
click at [931, 23] on ul "WhatsApp Status ✕ Status: Connected Most Recent Message: [DATE] 12:20 PM Recent…" at bounding box center [1000, 21] width 220 height 19
click at [924, 23] on link at bounding box center [925, 21] width 17 height 12
click at [26, 58] on span at bounding box center [22, 60] width 20 height 13
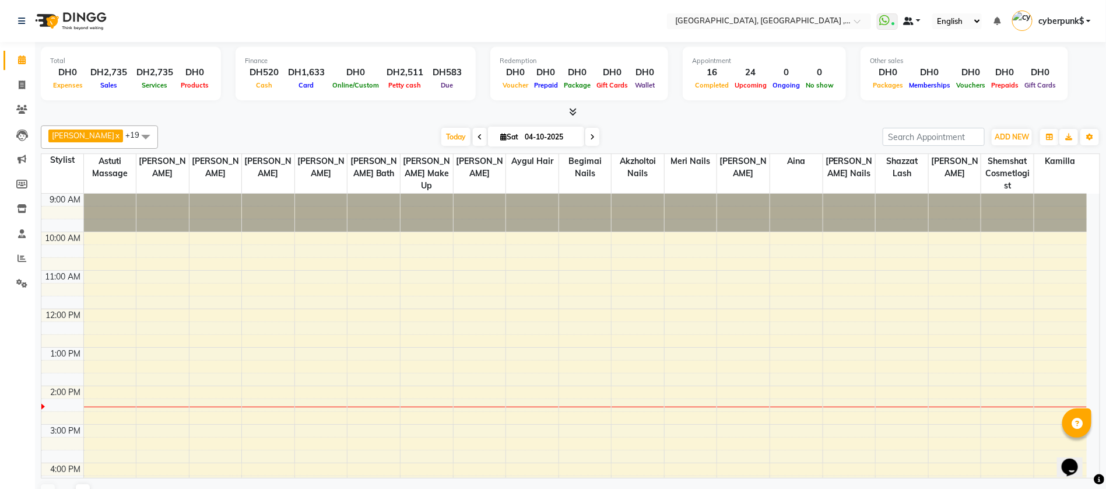
click at [916, 23] on link at bounding box center [912, 21] width 17 height 12
click at [921, 55] on icon at bounding box center [921, 58] width 6 height 8
click at [909, 19] on span at bounding box center [909, 21] width 10 height 8
click at [912, 39] on link "Default Panel" at bounding box center [950, 42] width 92 height 16
click at [17, 236] on span at bounding box center [22, 233] width 20 height 13
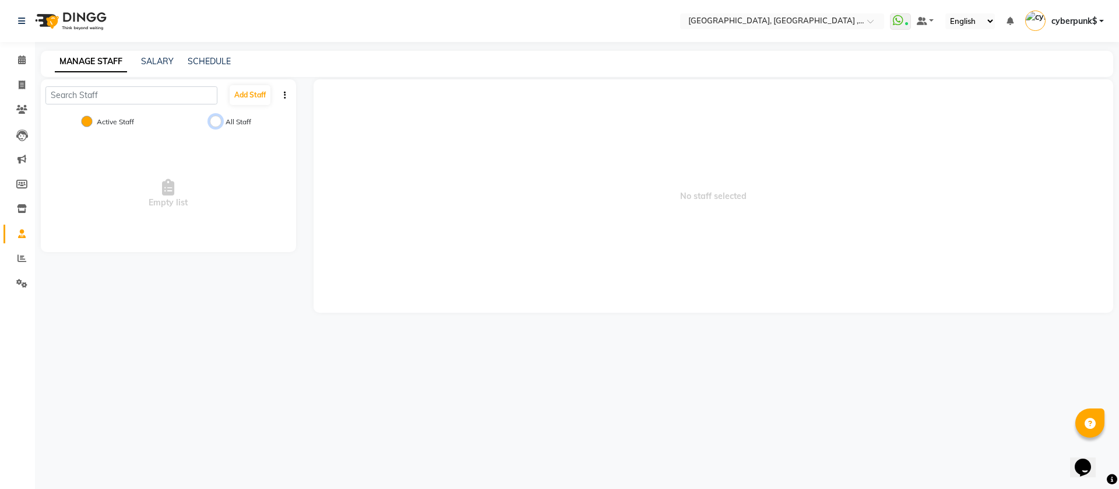
click at [219, 125] on input "All Staff" at bounding box center [216, 121] width 12 height 12
radio input "true"
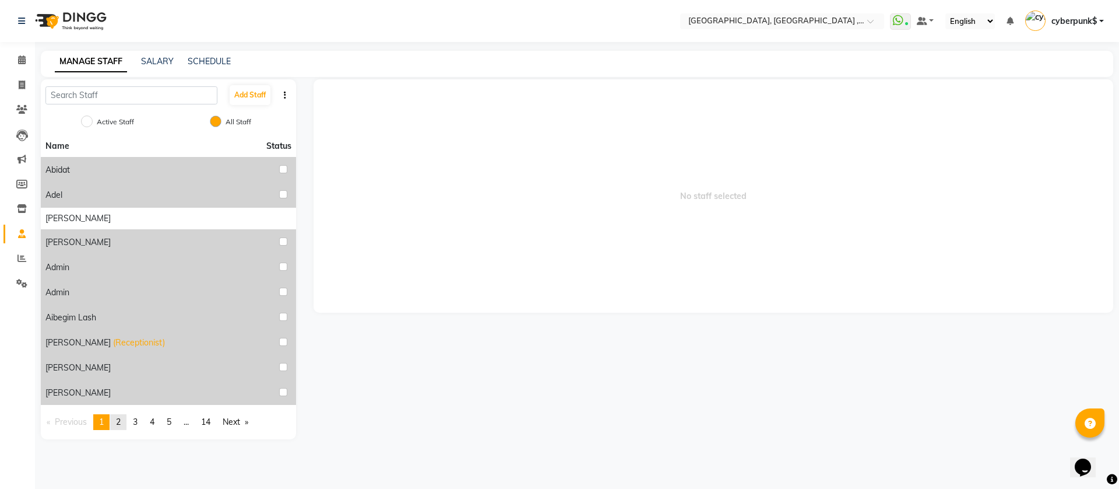
click at [119, 419] on span "2" at bounding box center [118, 421] width 5 height 10
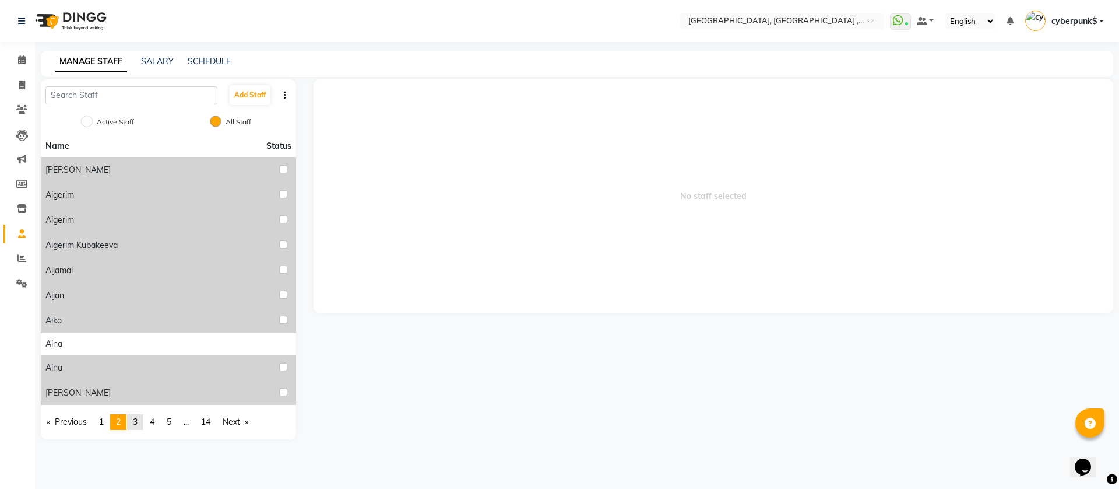
click at [138, 424] on span "3" at bounding box center [135, 421] width 5 height 10
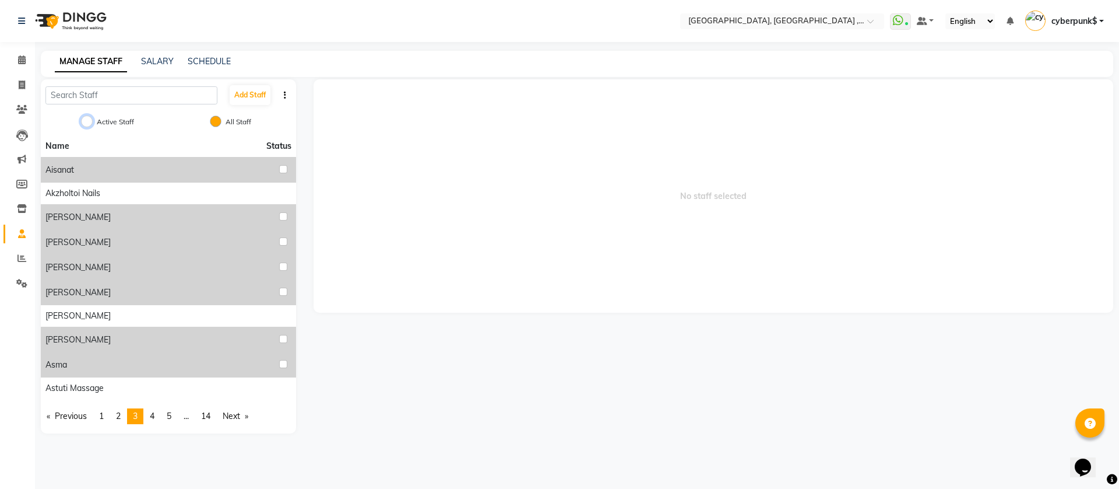
click at [89, 121] on input "Active Staff" at bounding box center [87, 121] width 12 height 12
radio input "true"
radio input "false"
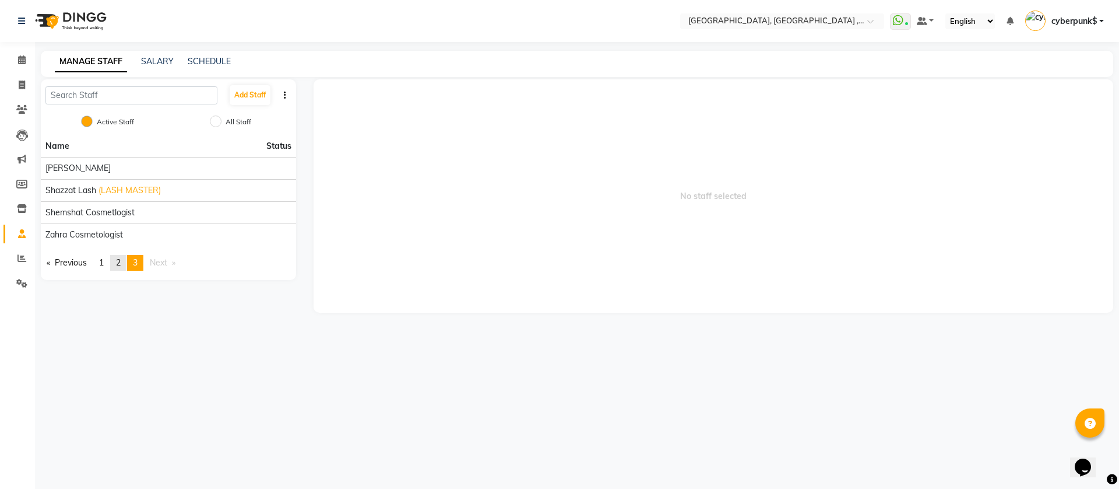
click at [121, 267] on span "2" at bounding box center [118, 262] width 5 height 10
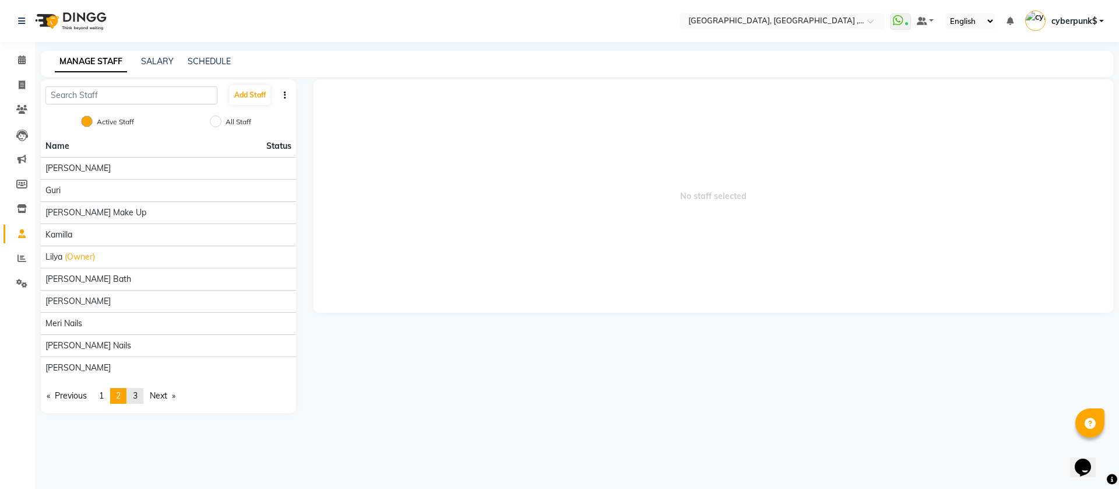
click at [143, 395] on link "page 3" at bounding box center [135, 396] width 16 height 16
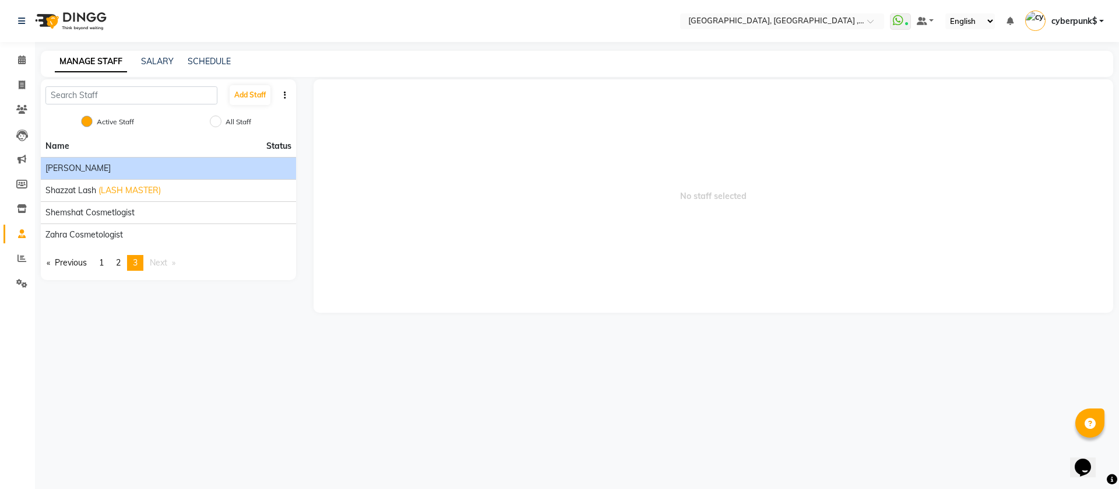
click at [69, 173] on span "[PERSON_NAME]" at bounding box center [77, 168] width 65 height 12
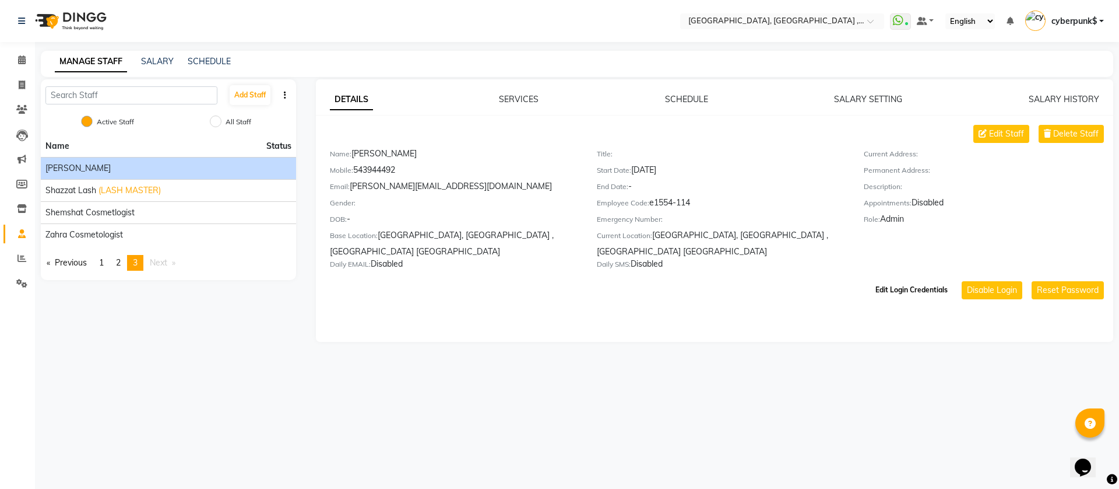
click at [924, 287] on button "Edit Login Credentials" at bounding box center [912, 290] width 82 height 20
select select "3292"
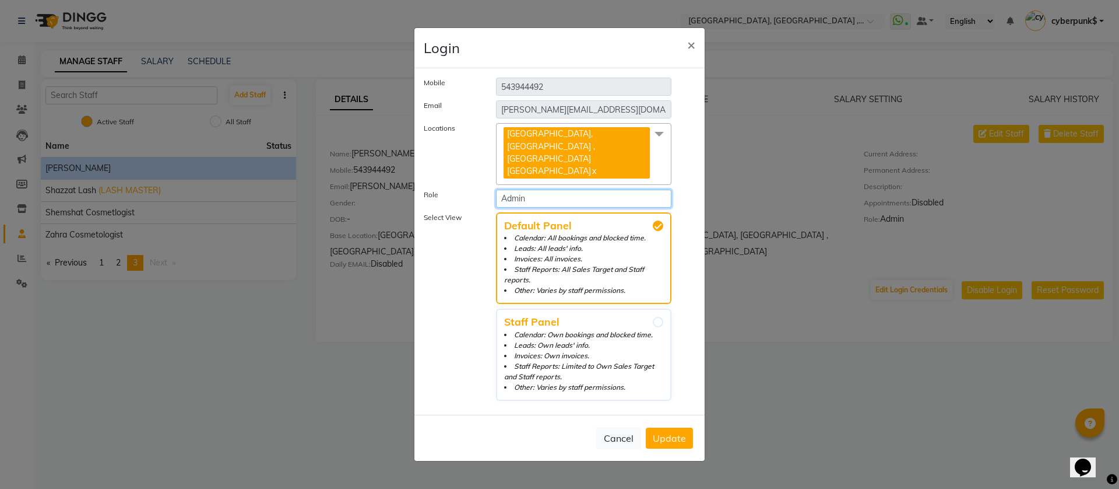
click at [658, 198] on select "Select Role Receptionist Admin Stylist" at bounding box center [583, 198] width 175 height 18
click at [601, 430] on button "Cancel" at bounding box center [618, 438] width 45 height 22
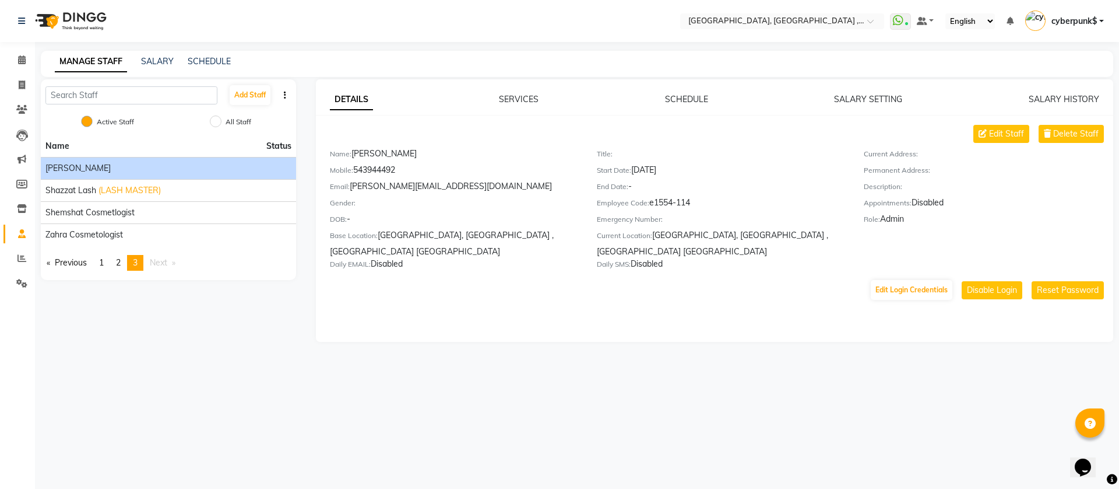
click at [1084, 19] on span "cyberpunk$" at bounding box center [1074, 21] width 45 height 12
click at [1053, 87] on link "Sign out" at bounding box center [1044, 84] width 107 height 18
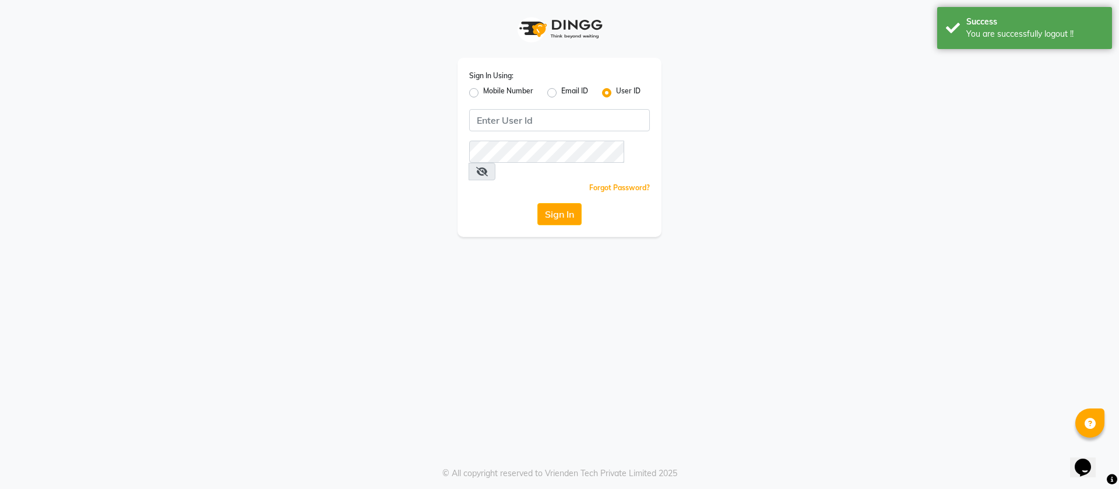
click at [460, 85] on div "Sign In Using: Mobile Number Email ID User ID Remember me Forgot Password? Sign…" at bounding box center [560, 147] width 204 height 179
click at [483, 94] on label "Mobile Number" at bounding box center [508, 93] width 50 height 14
click at [483, 93] on input "Mobile Number" at bounding box center [487, 90] width 8 height 8
radio input "true"
radio input "false"
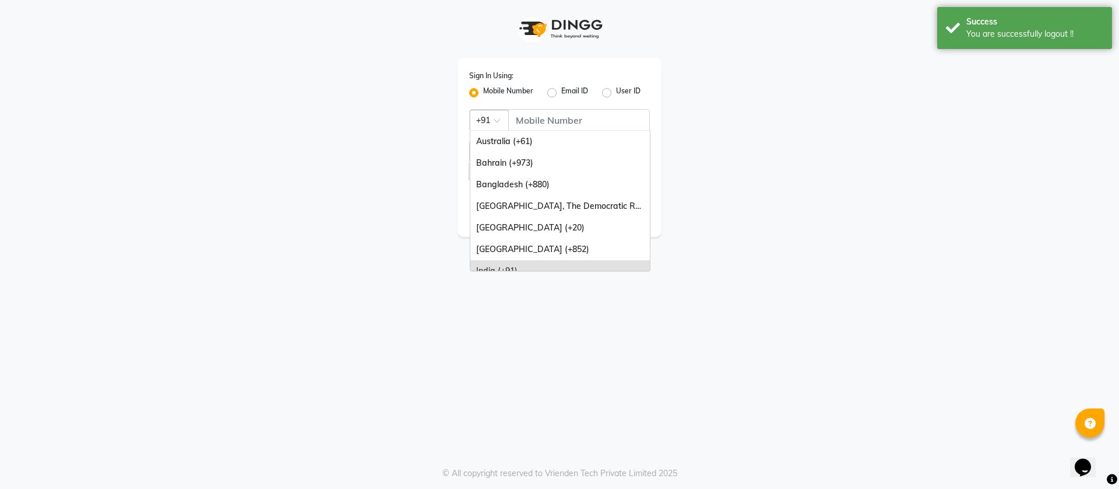
click at [503, 125] on span at bounding box center [501, 124] width 15 height 12
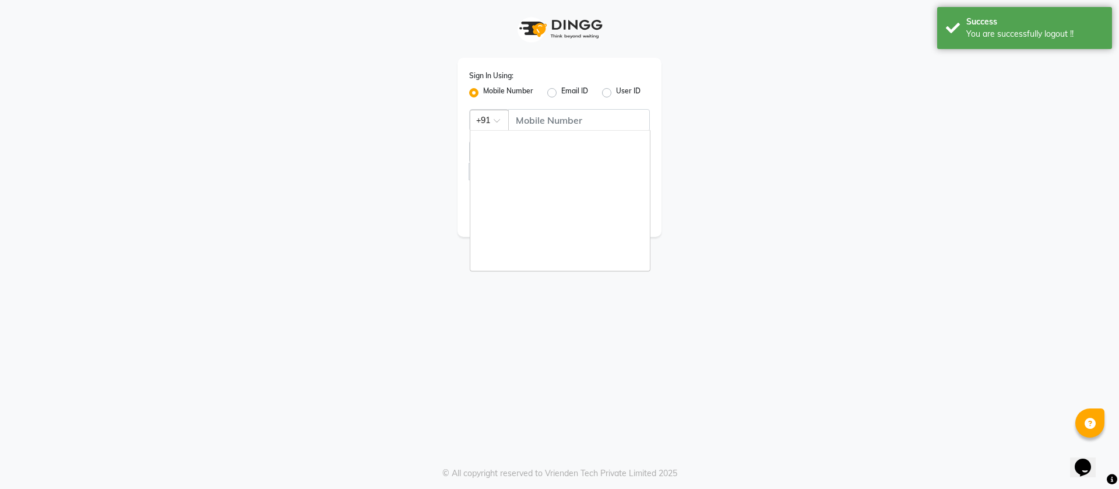
scroll to position [292, 0]
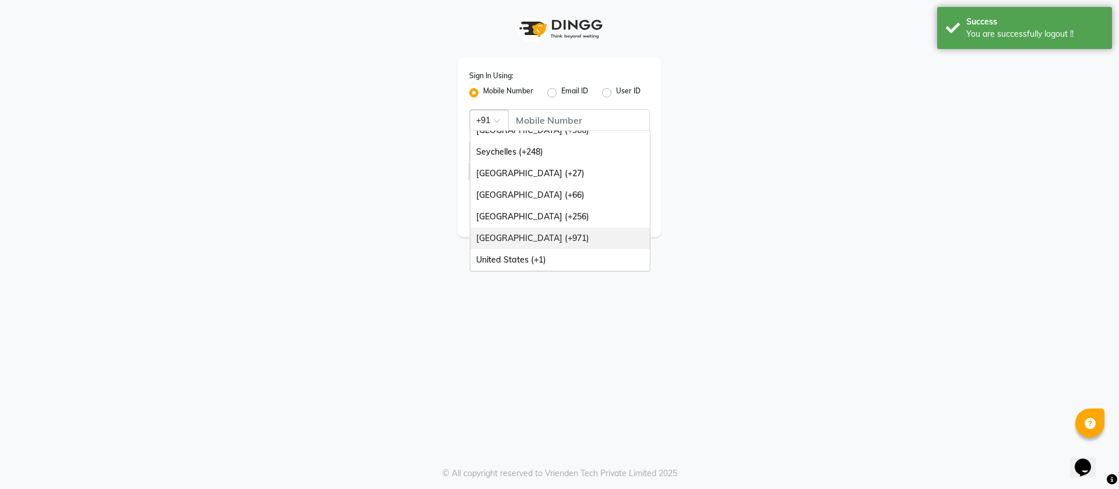
click at [528, 230] on div "[GEOGRAPHIC_DATA] (+971)" at bounding box center [561, 238] width 180 height 22
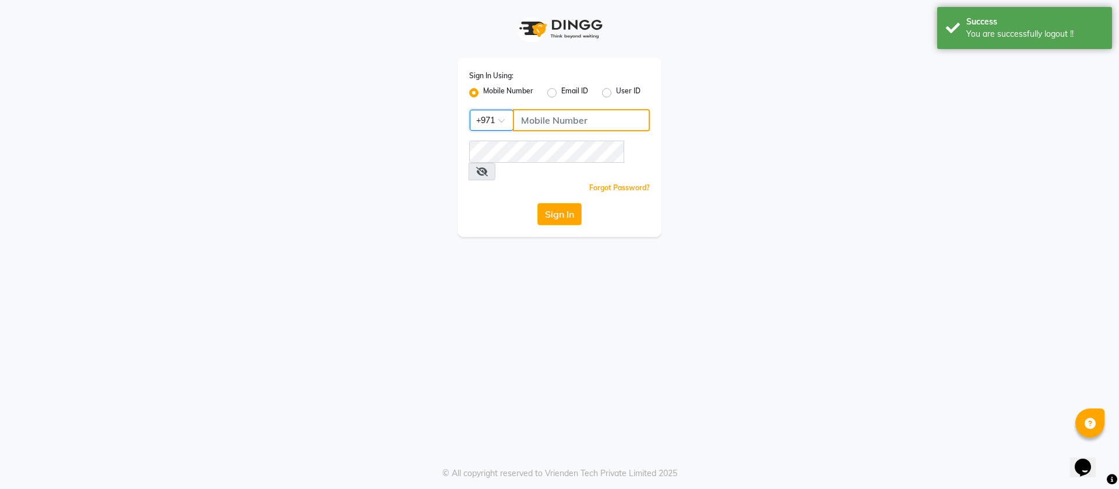
click at [546, 126] on input "Username" at bounding box center [581, 120] width 137 height 22
type input "543944492"
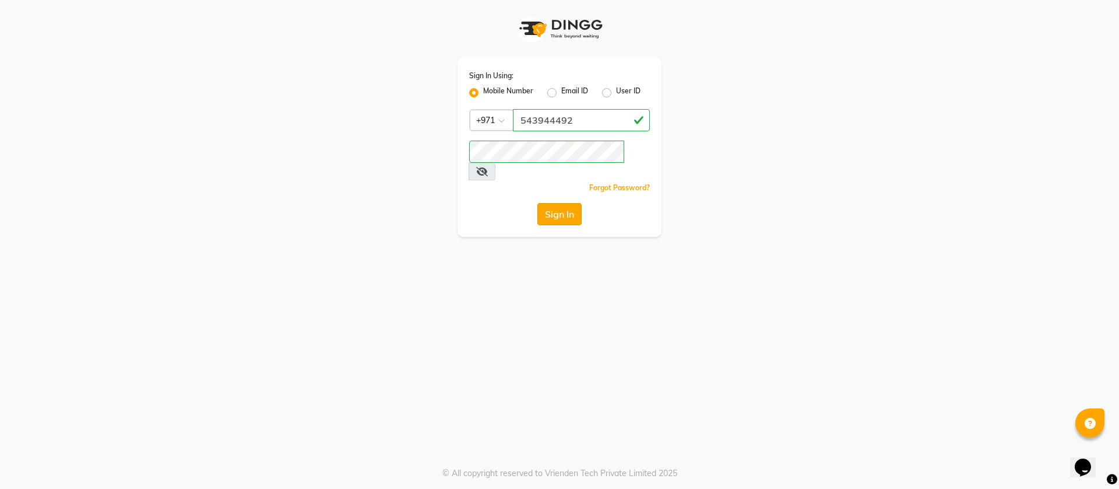
click at [566, 203] on button "Sign In" at bounding box center [560, 214] width 44 height 22
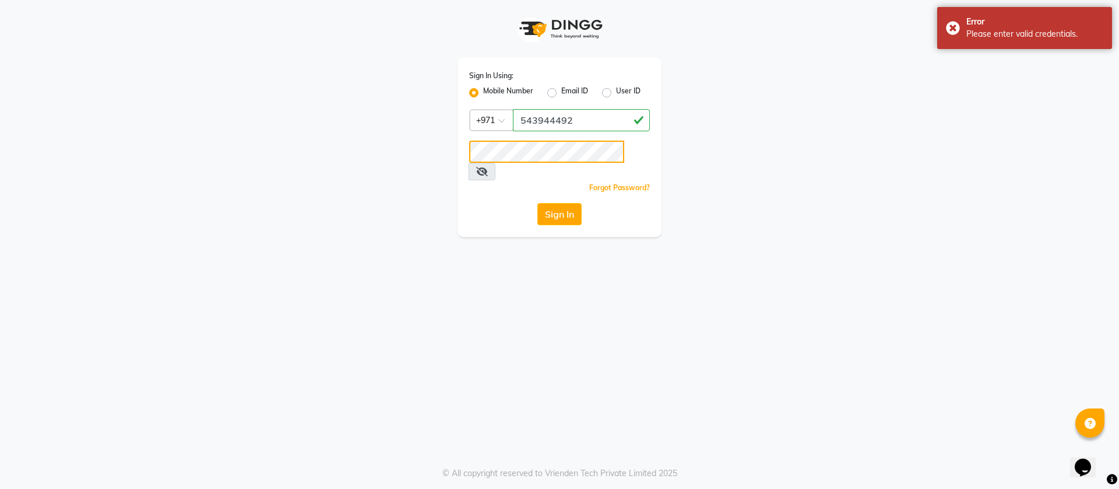
click at [439, 152] on div "Sign In Using: Mobile Number Email ID User ID Country Code × [PHONE_NUMBER] Rem…" at bounding box center [559, 118] width 665 height 237
click at [556, 203] on button "Sign In" at bounding box center [560, 214] width 44 height 22
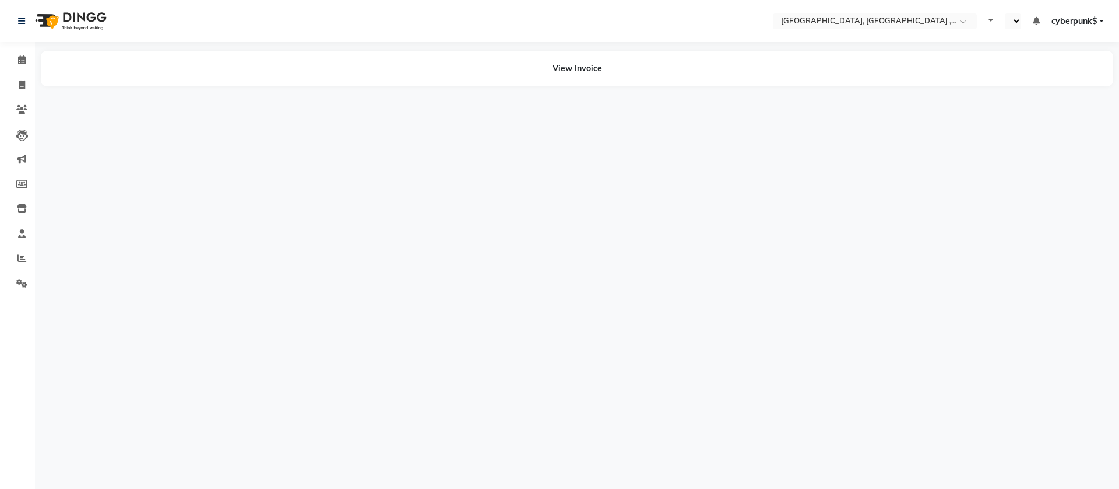
select select "en"
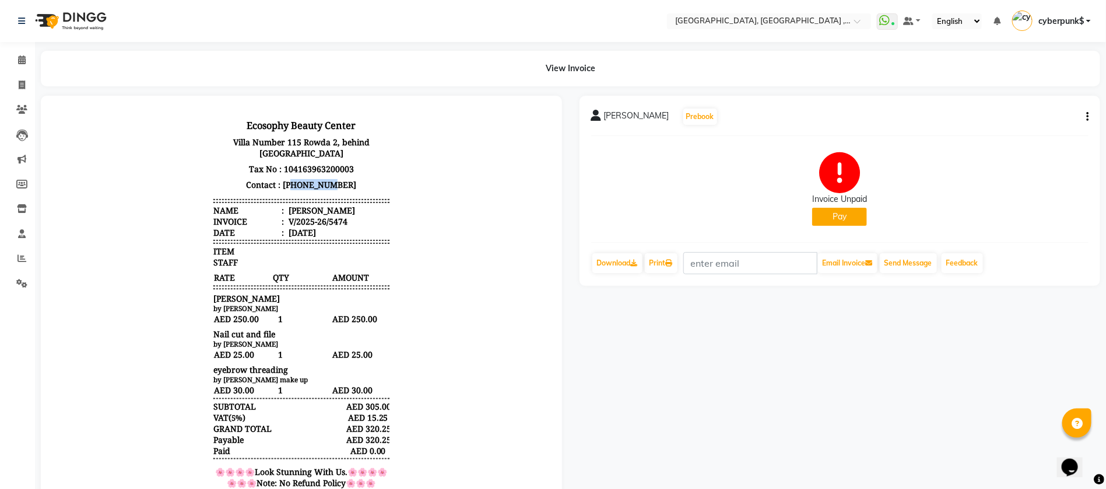
drag, startPoint x: 329, startPoint y: 182, endPoint x: 292, endPoint y: 185, distance: 37.5
click at [292, 185] on p "Contact : [PHONE_NUMBER]" at bounding box center [301, 184] width 176 height 16
copy p "85480899"
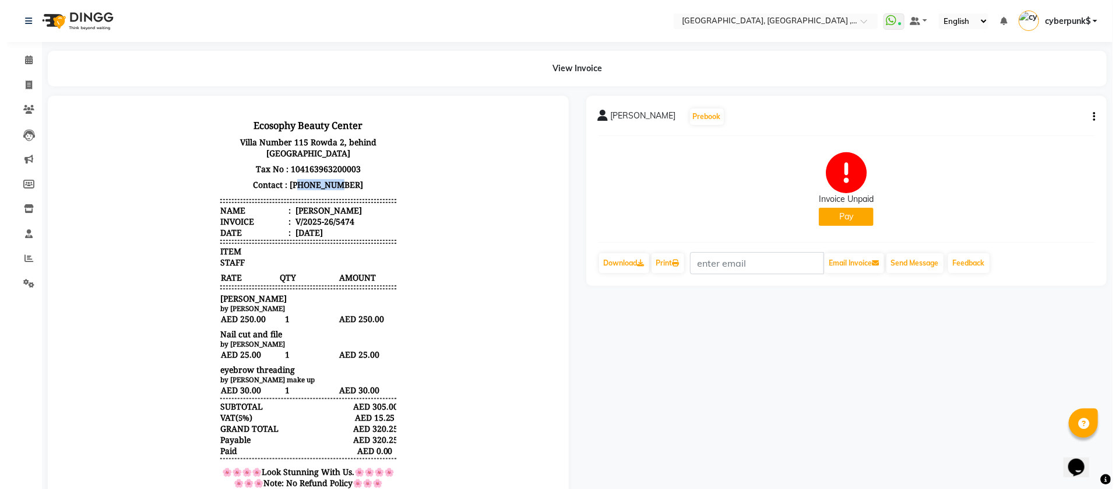
scroll to position [9, 0]
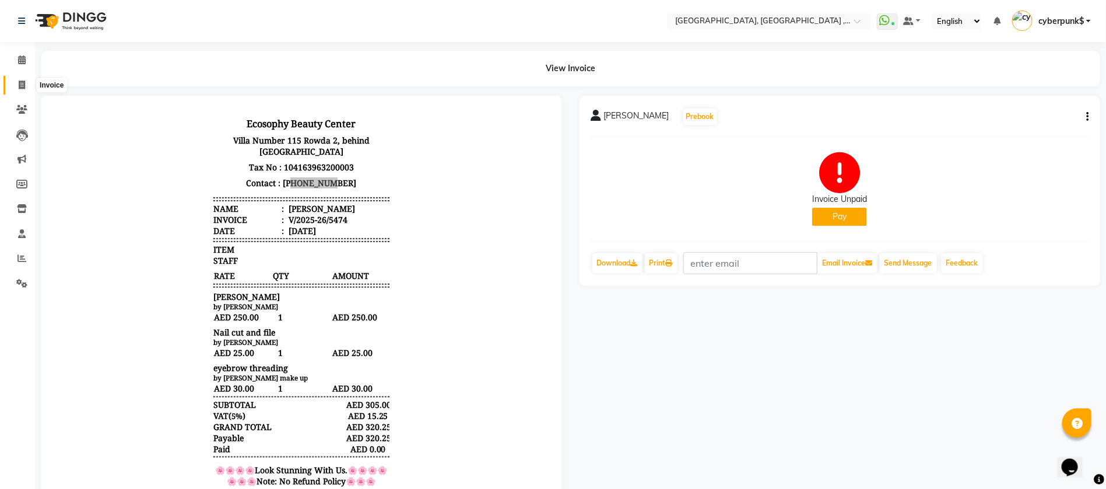
click at [20, 89] on icon at bounding box center [22, 84] width 6 height 9
select select "service"
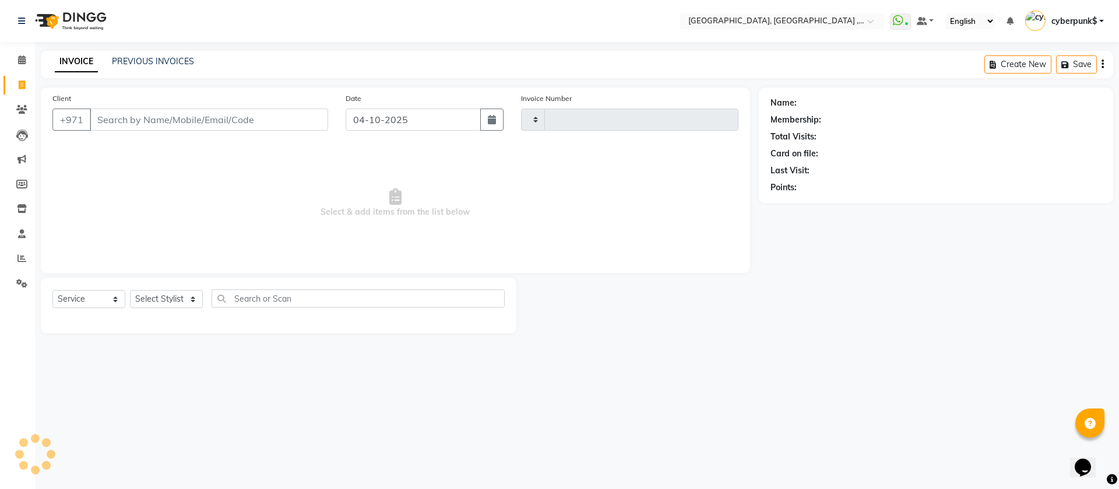
type input "5477"
select select "3838"
